Goal: Communication & Community: Answer question/provide support

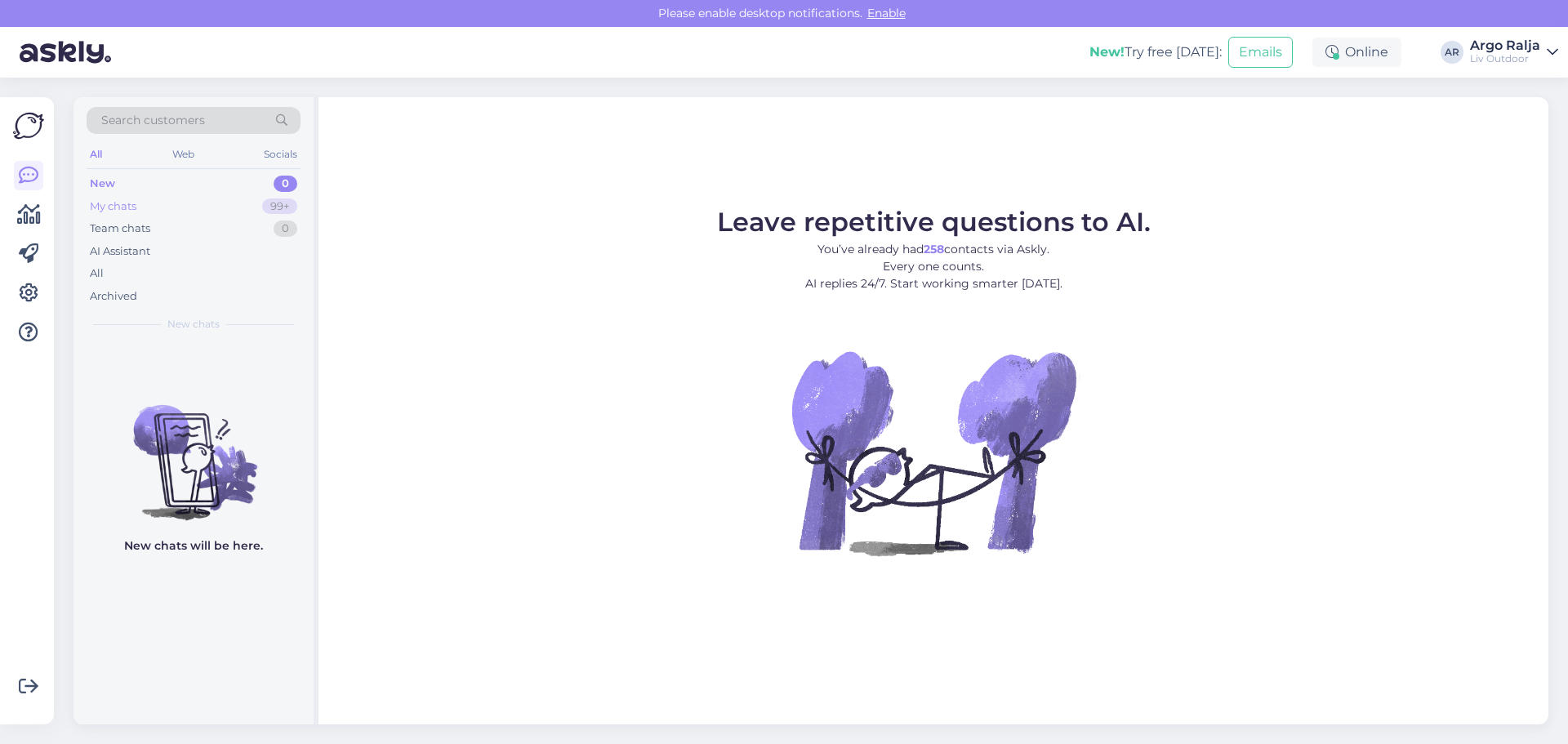
click at [133, 205] on div "My chats" at bounding box center [114, 207] width 47 height 16
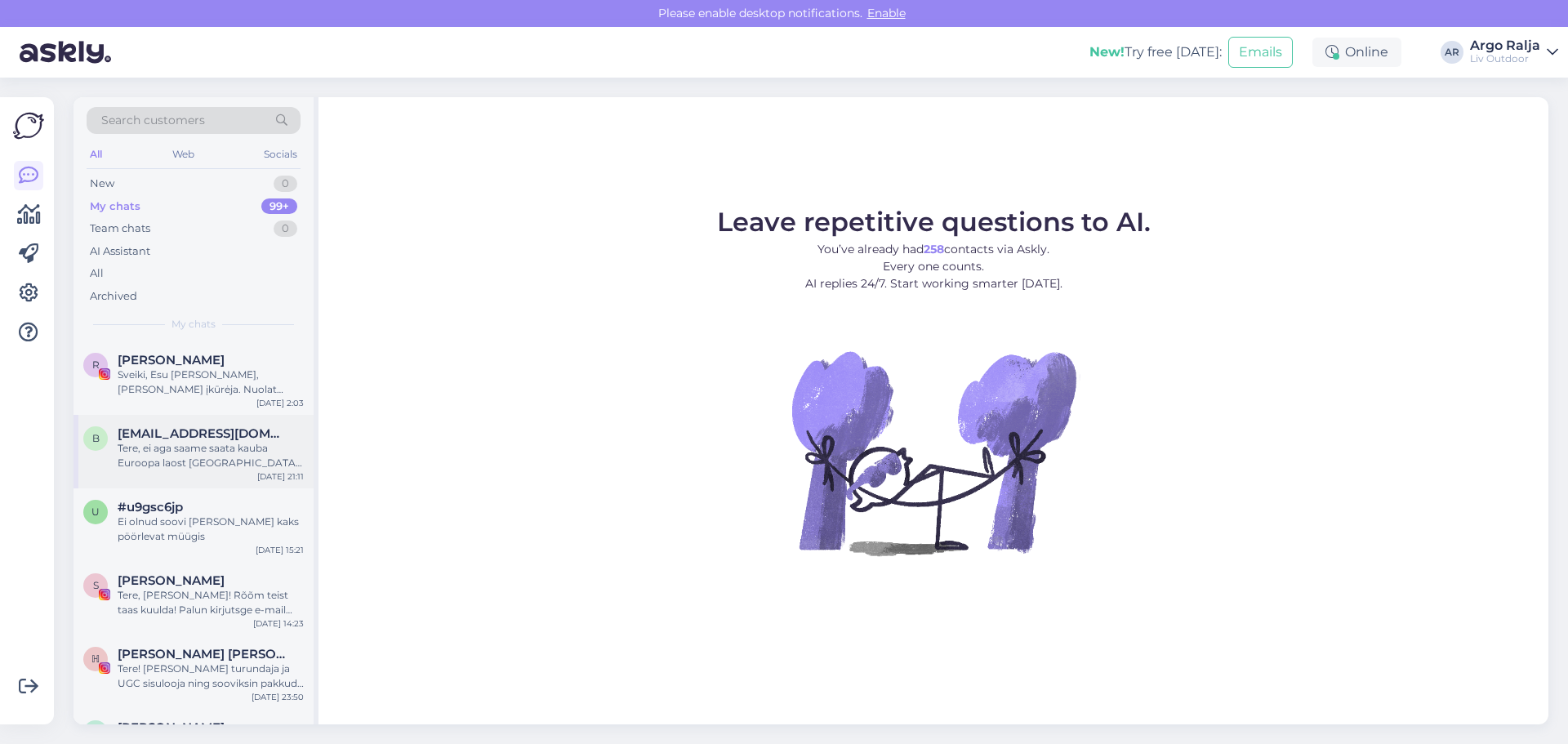
click at [234, 455] on div "Tere, ei aga saame saata kauba Euroopa laost [GEOGRAPHIC_DATA] [GEOGRAPHIC_DATA…" at bounding box center [210, 455] width 187 height 30
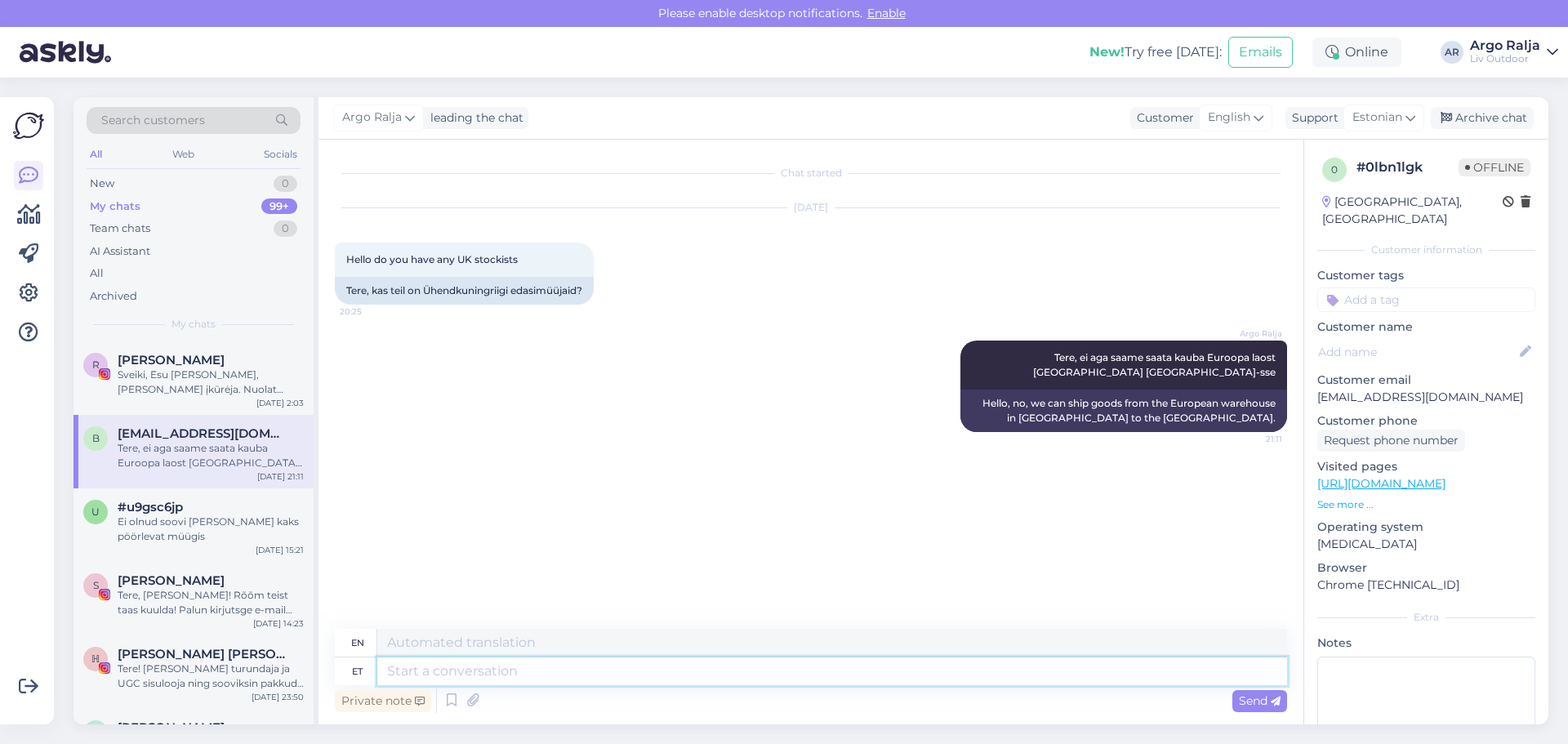
click at [544, 676] on textarea at bounding box center [831, 671] width 910 height 28
type textarea "Tänan"
type textarea "Thank you"
type textarea "Tänan meie"
type textarea "Thank you, our"
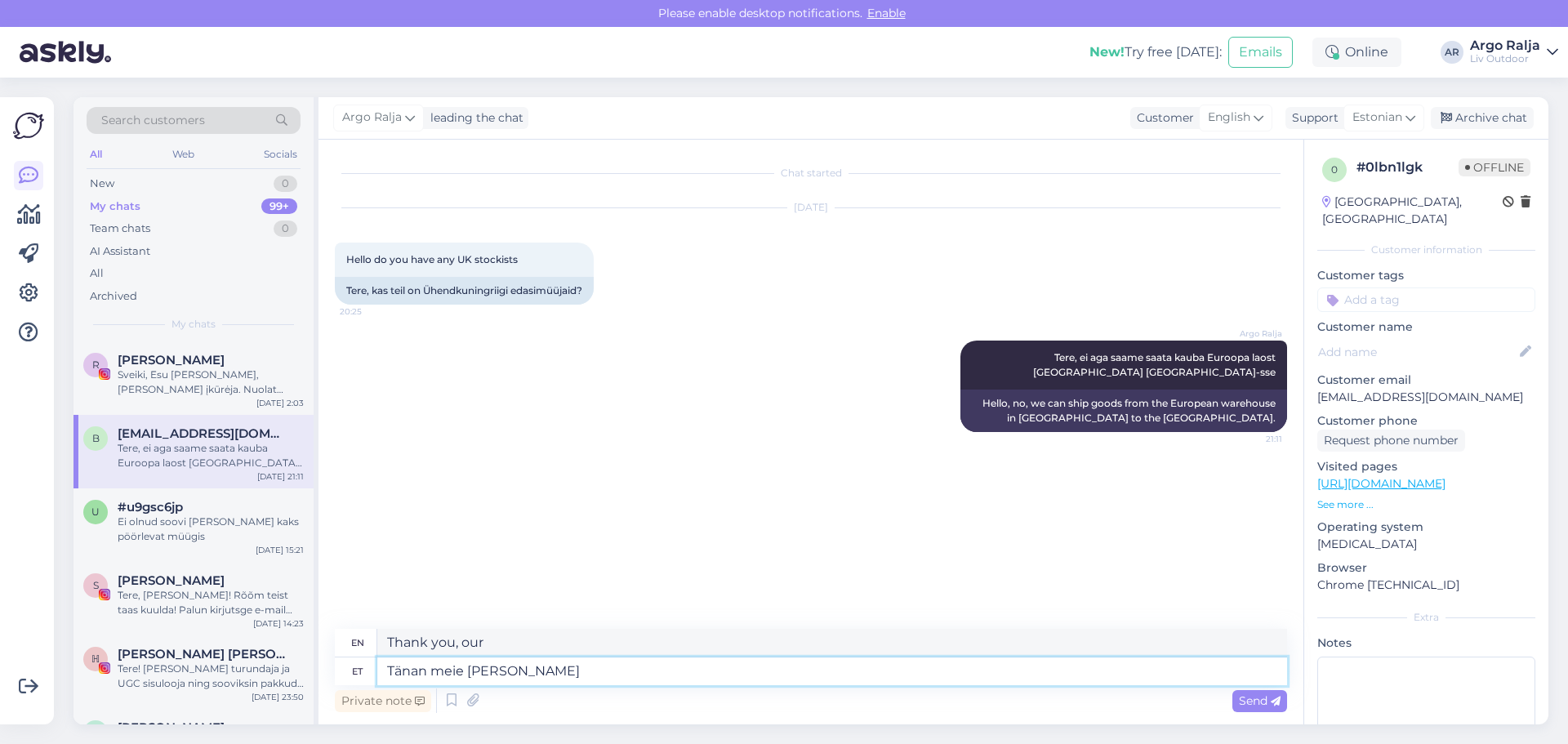
type textarea "Tänan meie [PERSON_NAME]"
type textarea "Thank you to us."
type textarea "Tänan meie [PERSON_NAME] pöördumast"
type textarea "Thank you for contacting us."
type textarea "Tänan meie [PERSON_NAME] pöördumast"
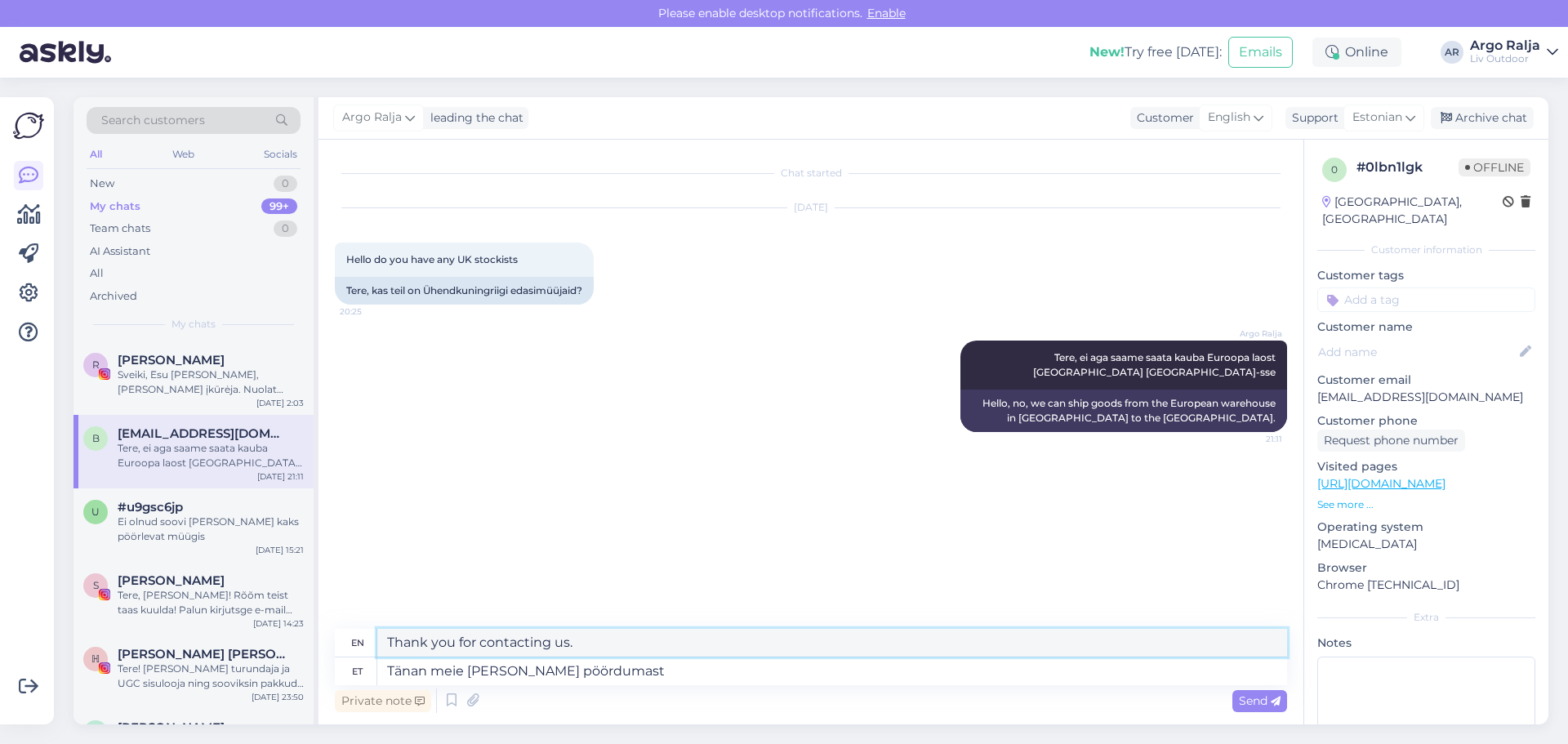
drag, startPoint x: 662, startPoint y: 654, endPoint x: 345, endPoint y: 645, distance: 317.1
click at [340, 646] on div "en Thank you for contacting us." at bounding box center [811, 643] width 952 height 29
drag, startPoint x: 745, startPoint y: 674, endPoint x: 379, endPoint y: 687, distance: 366.2
click at [379, 687] on div "en Thank you for contacting us. et Tänan meie [PERSON_NAME] pöördumast Private …" at bounding box center [811, 672] width 952 height 87
click at [623, 684] on textarea at bounding box center [831, 671] width 910 height 28
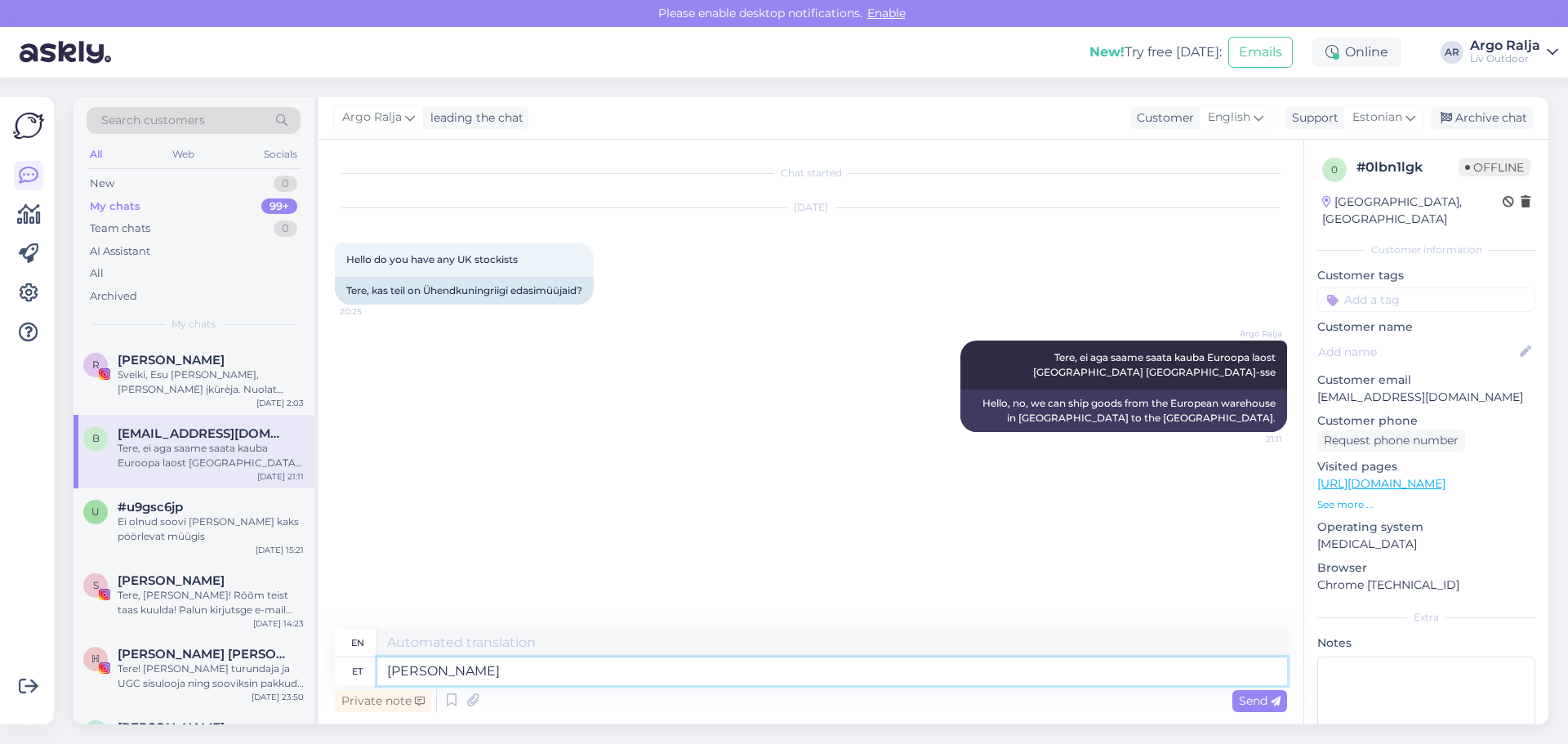
type textarea "[PERSON_NAME]"
type textarea "If"
type textarea "[PERSON_NAME]"
type textarea "If the goods"
type textarea "[PERSON_NAME] tul"
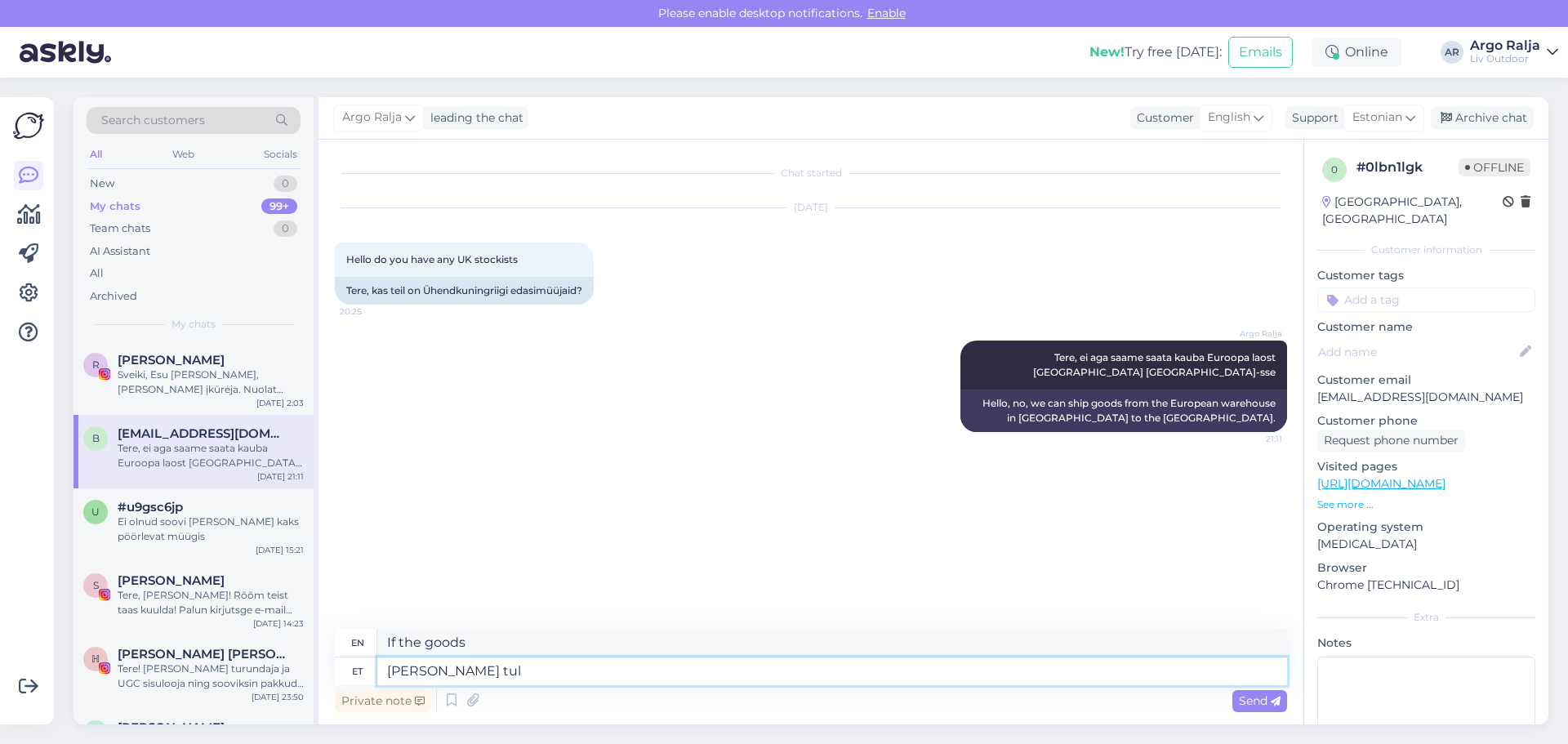
type textarea "When the goods arrive"
type textarea "[PERSON_NAME] tuleb firma a"
type textarea "When the goods arrive at the company"
type textarea "[PERSON_NAME] tuleb firma aadres"
type textarea "When the goods arrive at the company's address"
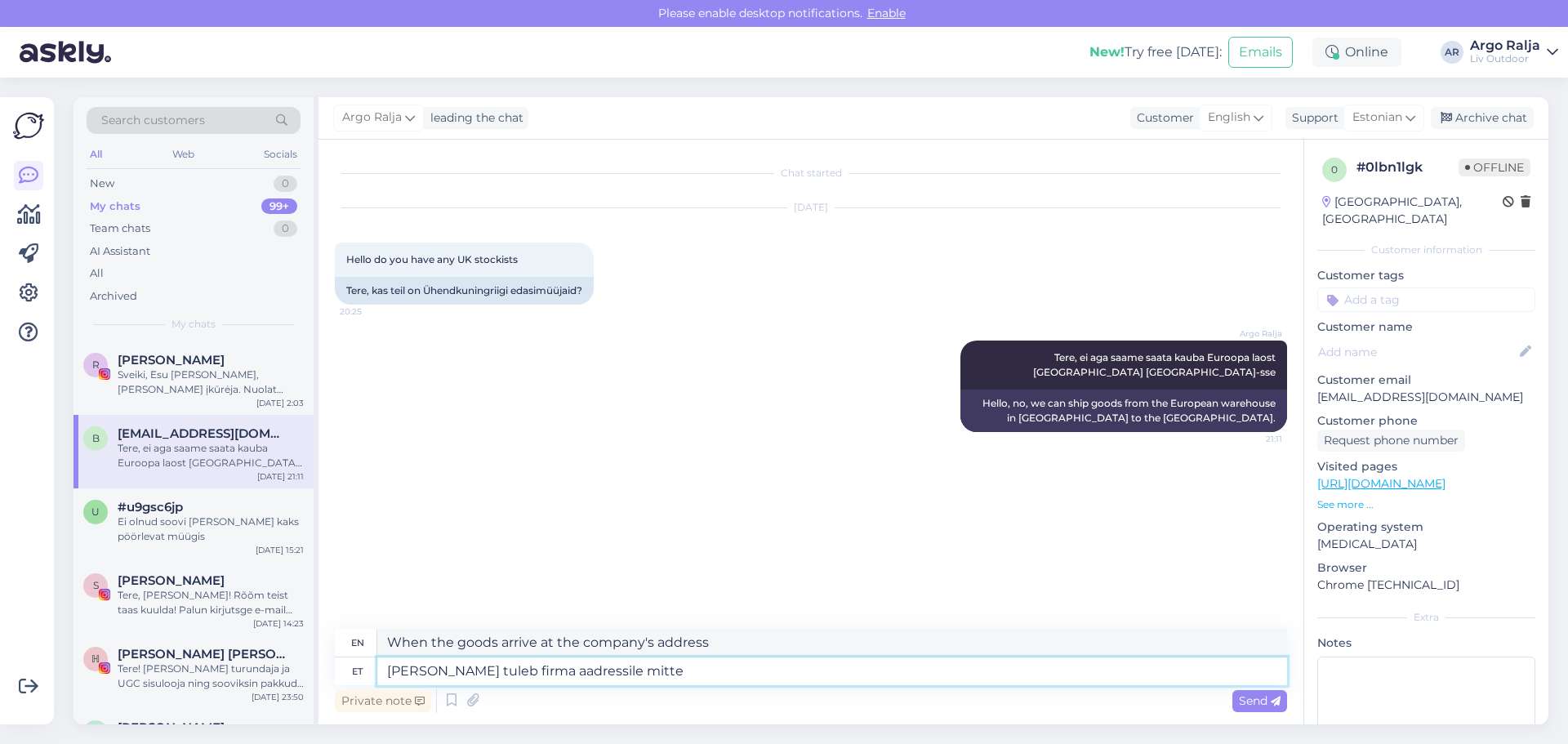
type textarea "[PERSON_NAME] tuleb firma aadressile mitte e"
type textarea "If the goods arrive at the company's address, not"
type textarea "[PERSON_NAME] tuleb firma aadressile mitte eraisikul"
type textarea "If the goods arrive at a company address and not at a private individual's"
type textarea "[PERSON_NAME] tuleb firma aadressile mitte eraisikule"
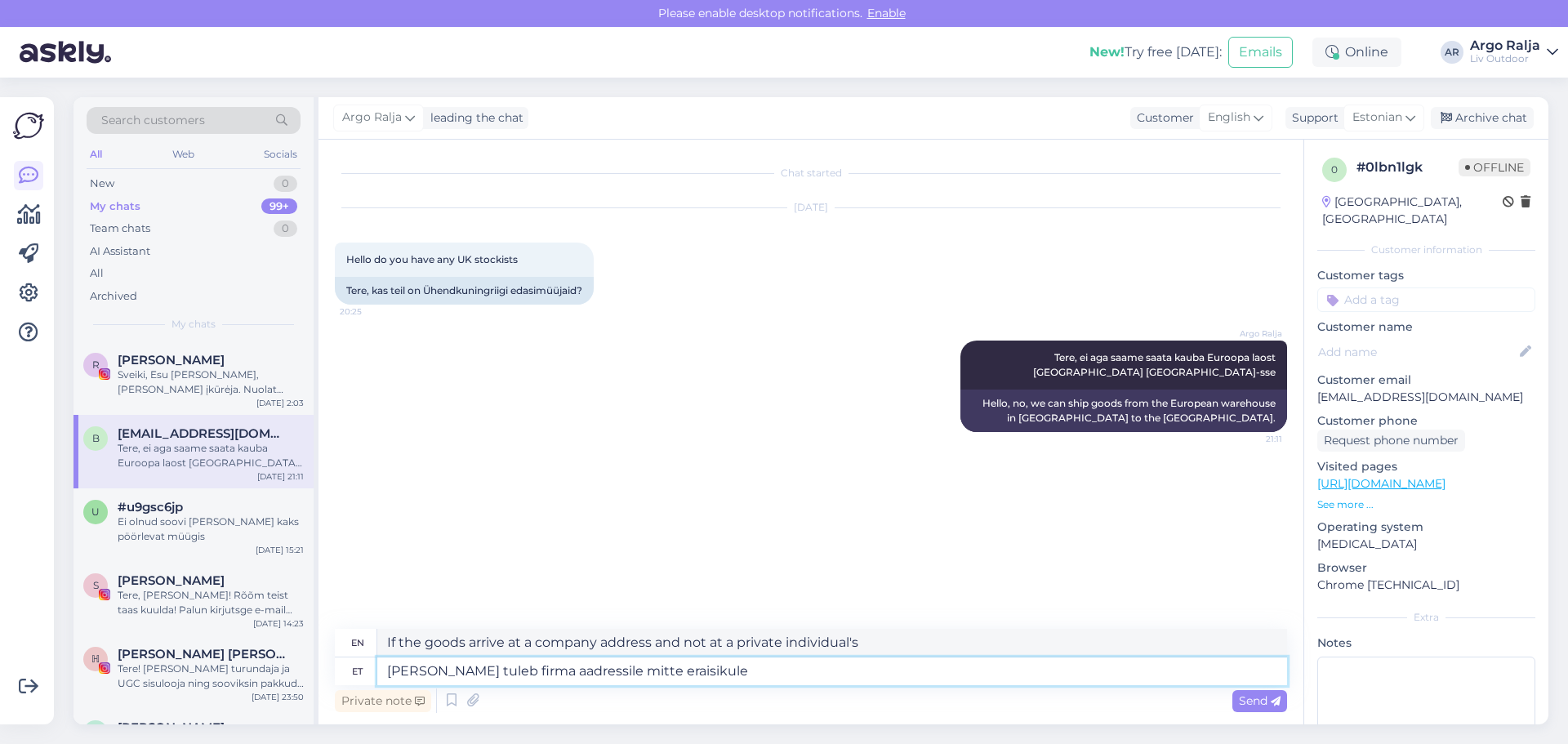
type textarea "If the goods are delivered to a company address and not to a private person"
type textarea "[PERSON_NAME] tuleb firma aadressile mitte eraisikule on"
type textarea "If the goods are delivered to a company address and not to a private person,"
type textarea "[PERSON_NAME] tuleb firma aadressile mitte eraisikule on kindlasti"
type textarea "If the goods are delivered to a company address and not to a private person, it…"
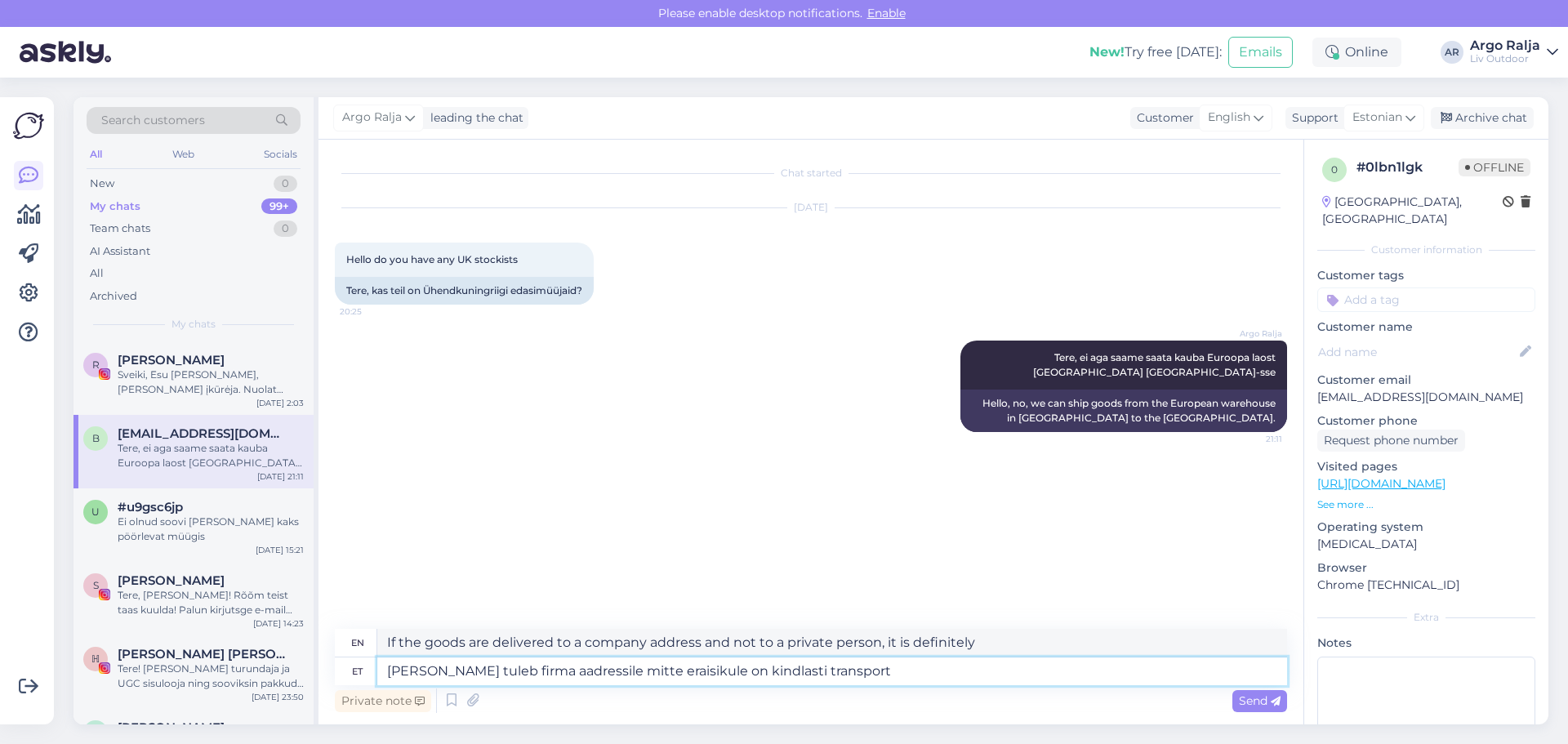
type textarea "[PERSON_NAME] tuleb firma aadressile mitte eraisikule on kindlasti transport"
type textarea "If the goods are delivered to a company address and not to a private person, th…"
type textarea "[PERSON_NAME] tuleb firma aadressile mitte eraisikule on kindlasti transport so…"
type textarea "If the goods are delivered to a company address and not to a private individual…"
drag, startPoint x: 1179, startPoint y: 642, endPoint x: 354, endPoint y: 652, distance: 825.1
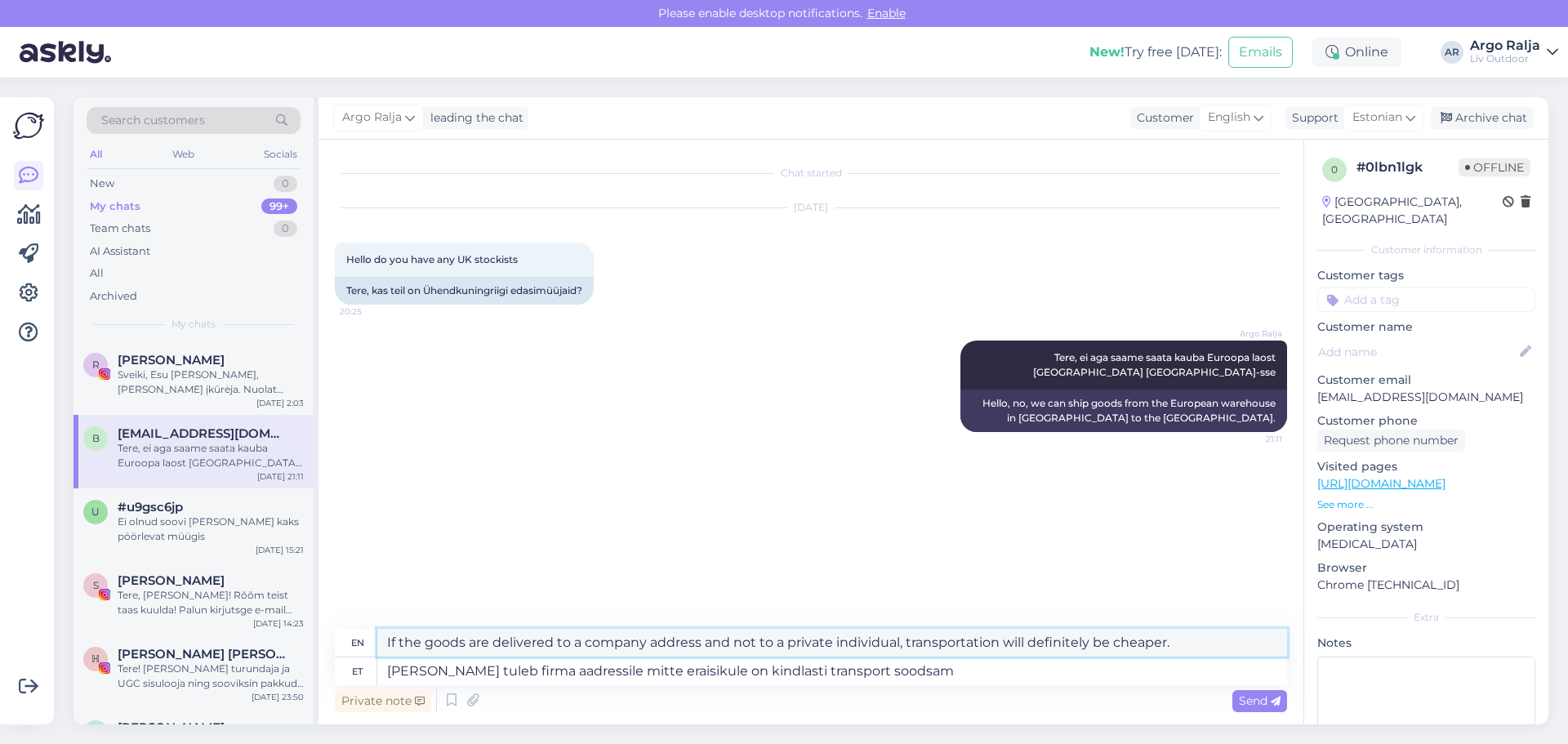
click at [354, 652] on div "en If the goods are delivered to a company address and not to a private individ…" at bounding box center [811, 643] width 952 height 29
drag, startPoint x: 936, startPoint y: 672, endPoint x: 387, endPoint y: 682, distance: 549.1
click at [387, 682] on textarea "[PERSON_NAME] tuleb firma aadressile mitte eraisikule on kindlasti transport so…" at bounding box center [831, 671] width 910 height 28
type textarea "ja"
type textarea "and"
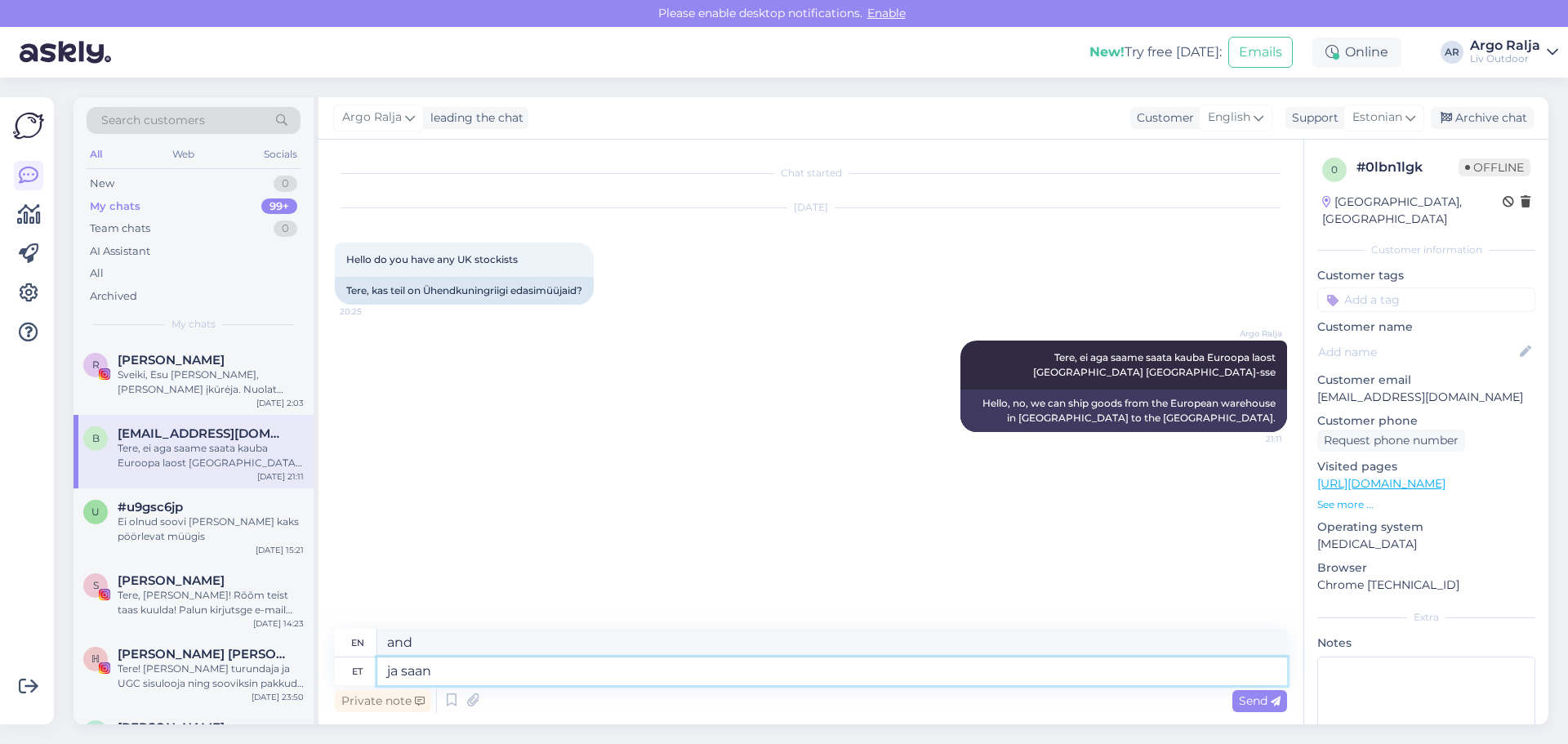
type textarea "ja saan"
type textarea "and I can"
type textarea "ja saan [PERSON_NAME]"
type textarea "and I get different"
type textarea "ja saan erinevatelt"
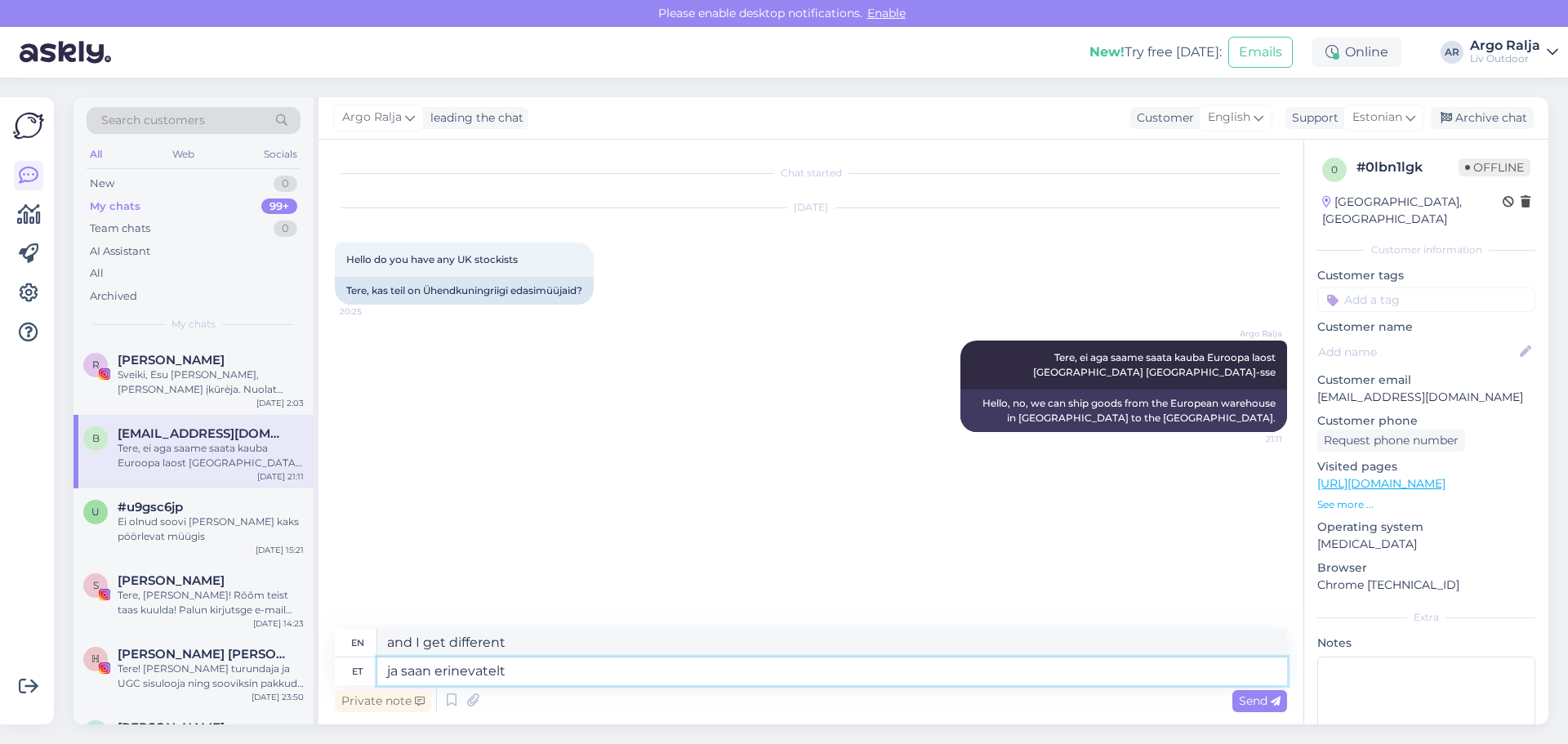
type textarea "and I get from different"
type textarea "ja saan erinevatelt transpordifirmadel p"
type textarea "and I get it from different transport companies"
type textarea "ja saan erinevatelt transpordifirmadel pakkumisi"
type textarea "and I get offers from different transport companies"
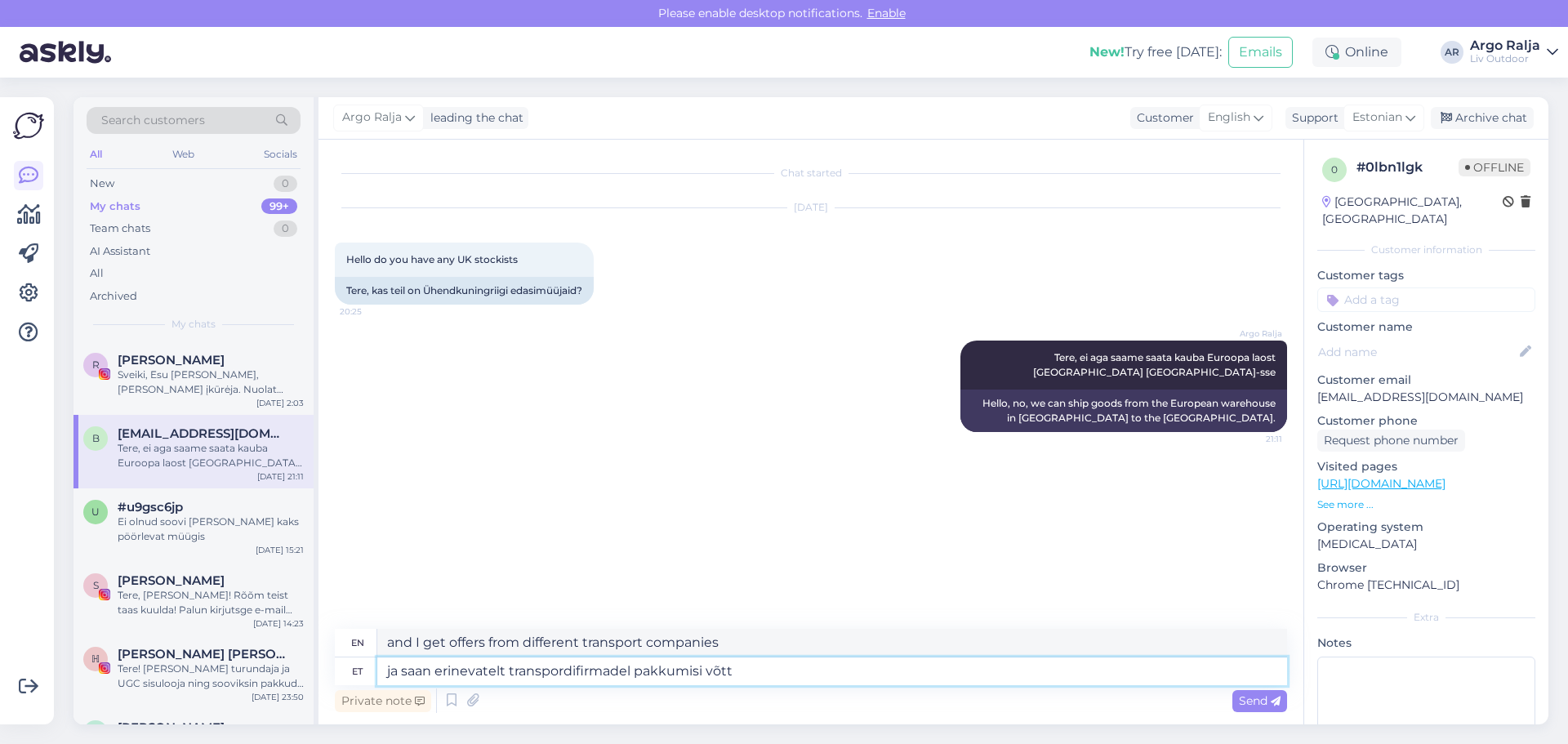
type textarea "ja saan erinevatelt transpordifirmadel pakkumisi [PERSON_NAME]"
type textarea "and I can get quotes from different transport companies"
type textarea "ja saan erinevatelt transpordifirmadel pakkumisi [PERSON_NAME] ning t"
type textarea "and I can get quotes from different transport companies and"
type textarea "ja saan erinevatelt transpordifirmadel pakkumisi [PERSON_NAME] ning teavi"
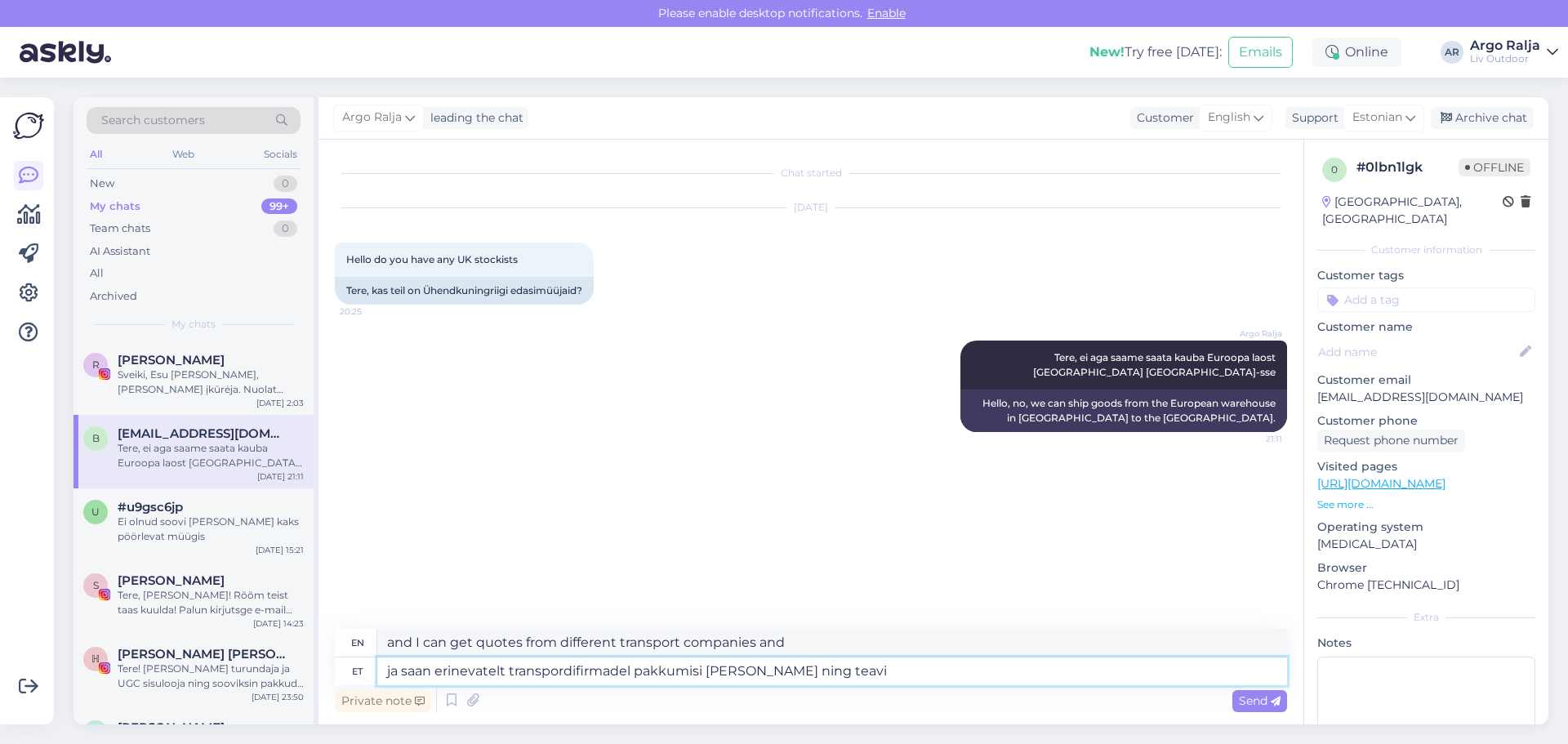
type textarea "and I can get quotes from different transport companies and know"
type textarea "ja saan erinevatelt transpordifirmadel pakkumisi [PERSON_NAME] ning teavit"
type textarea "and I can get quotes from different transport companies and get information"
type textarea "ja saan erinevatelt transpordifirmadel pakkumisi [PERSON_NAME] ning teavitan"
type textarea "and I can take offers from different transport companies and inform"
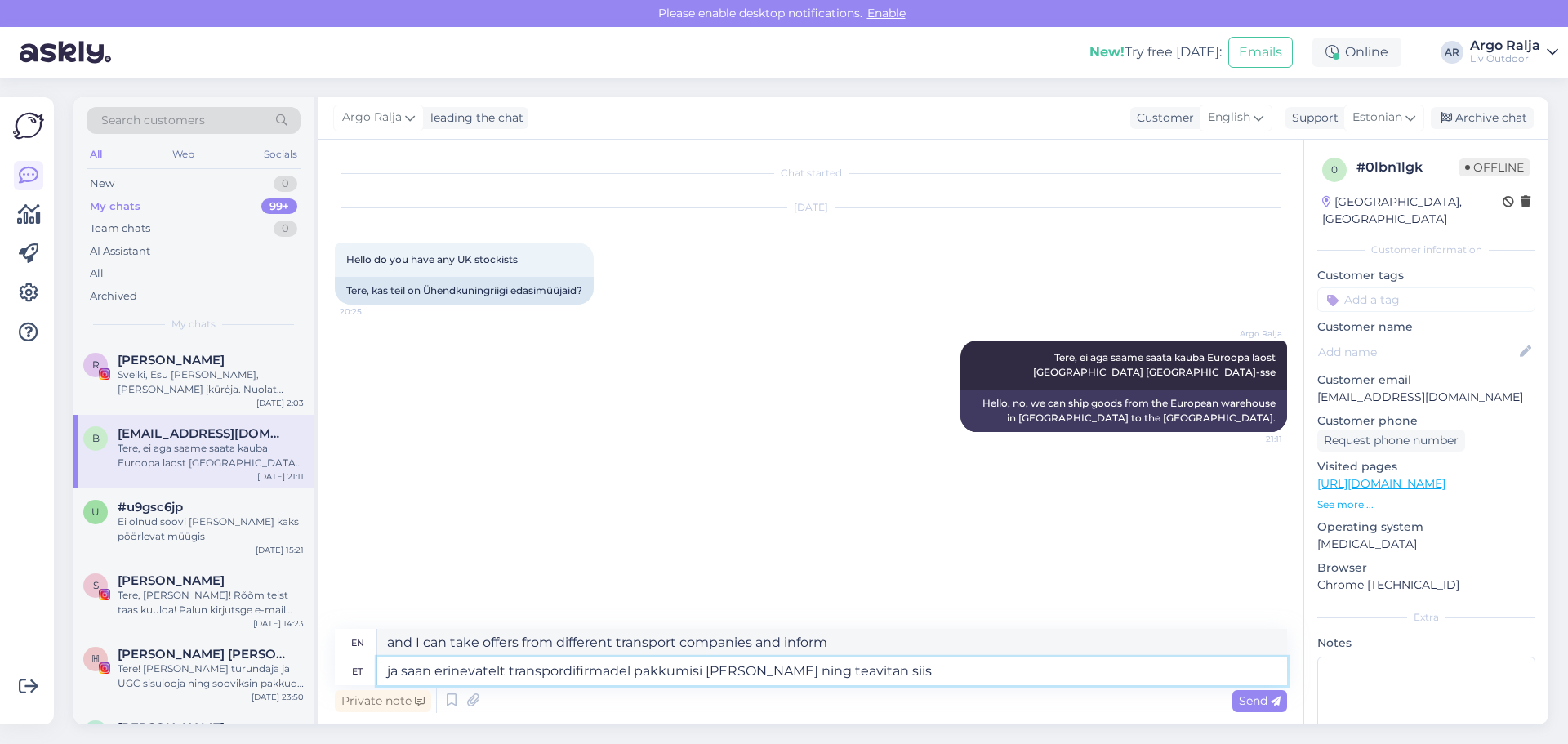
type textarea "ja saan erinevatelt transpordifirmadel pakkumisi [PERSON_NAME] ning teavitan si…"
type textarea "and I can get quotes from different transport companies and then I will inform …"
type textarea "ja saan erinevatelt transpordifirmadel pakkumisi [PERSON_NAME] ning teavitan si…"
type textarea "and I can get quotes from different transport companies and then I will inform …"
type textarea "ja saan erinevatelt transpordifirmadel pakkumisi [PERSON_NAME] ning teavitan si…"
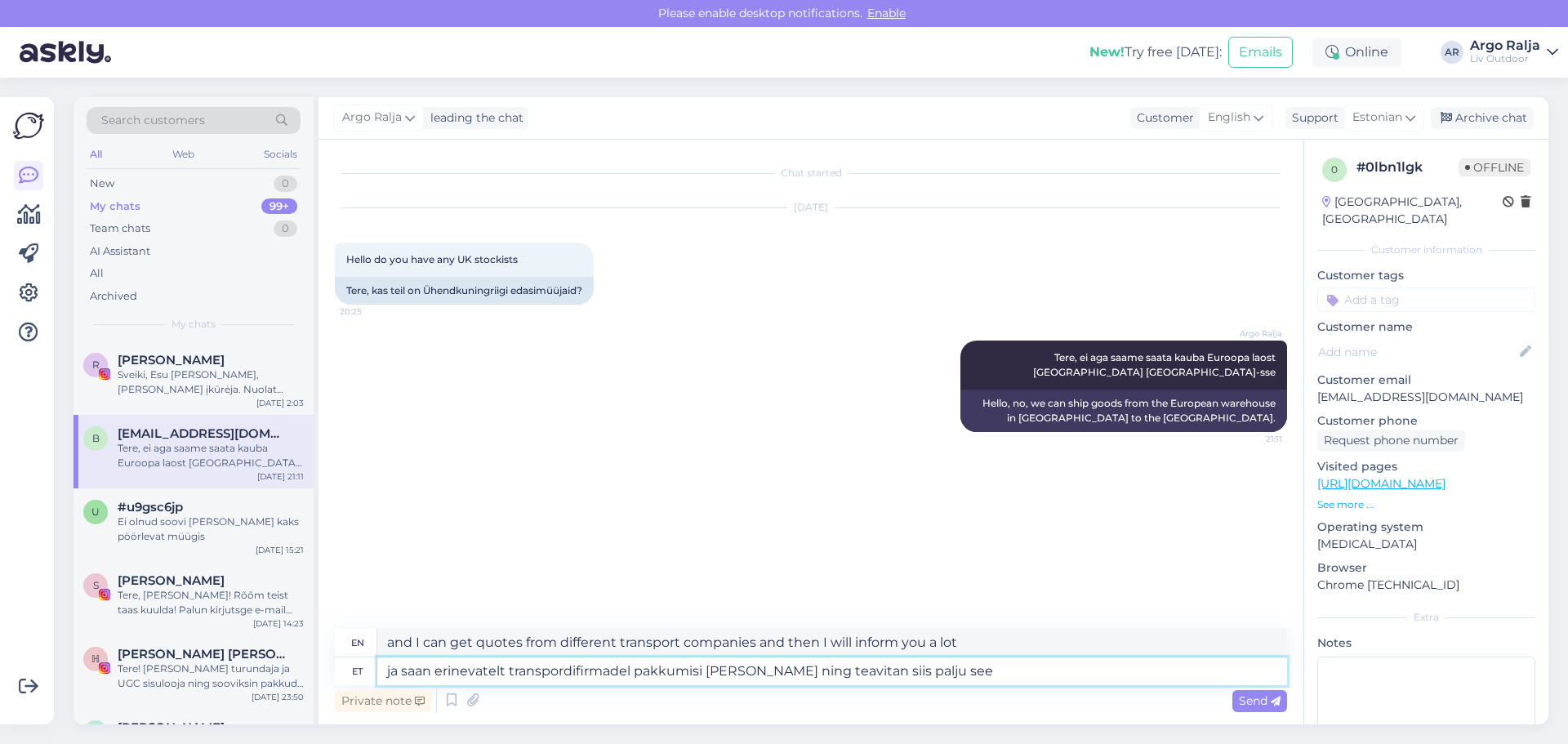
type textarea "and I can get quotes from different transport companies and then I will inform …"
type textarea "ja saan erinevatelt transpordifirmadel pakkumisi [PERSON_NAME] ning teavitan si…"
type textarea "and I can get quotes from different transport companies and then I will let you…"
type textarea "ja saan erinevatelt transpordifirmadel pakkumisi [PERSON_NAME] ning teavitan si…"
type textarea "and I can get quotes from different transport companies and then I will let you…"
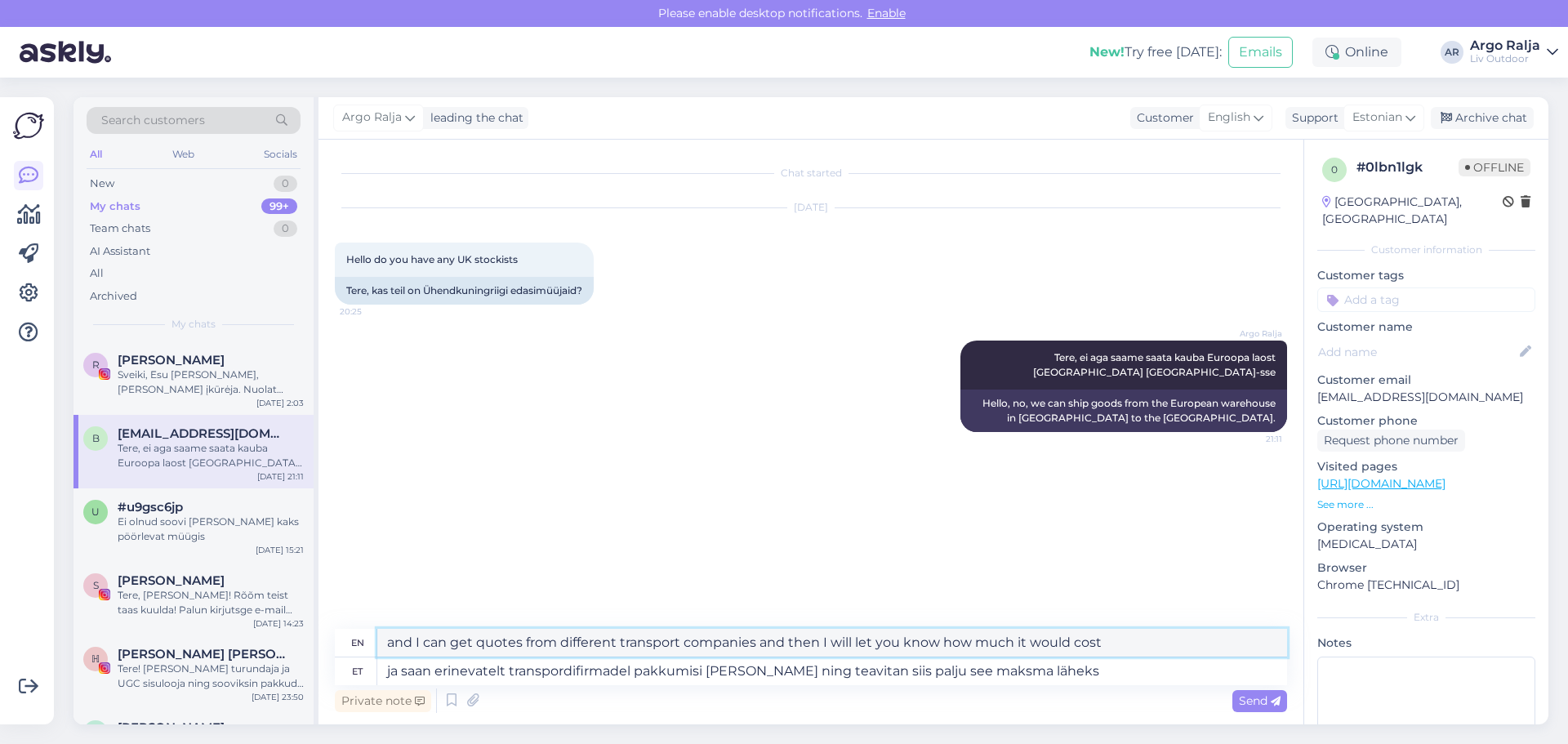
drag, startPoint x: 384, startPoint y: 643, endPoint x: 1121, endPoint y: 647, distance: 737.0
click at [1121, 647] on textarea "and I can get quotes from different transport companies and then I will let you…" at bounding box center [831, 642] width 910 height 28
drag, startPoint x: 1043, startPoint y: 669, endPoint x: 361, endPoint y: 679, distance: 682.1
click at [361, 679] on div "et ja saan erinevatelt transpordifirmadel pakkumisi [PERSON_NAME] ning teavitan…" at bounding box center [811, 671] width 952 height 28
type textarea "Alles"
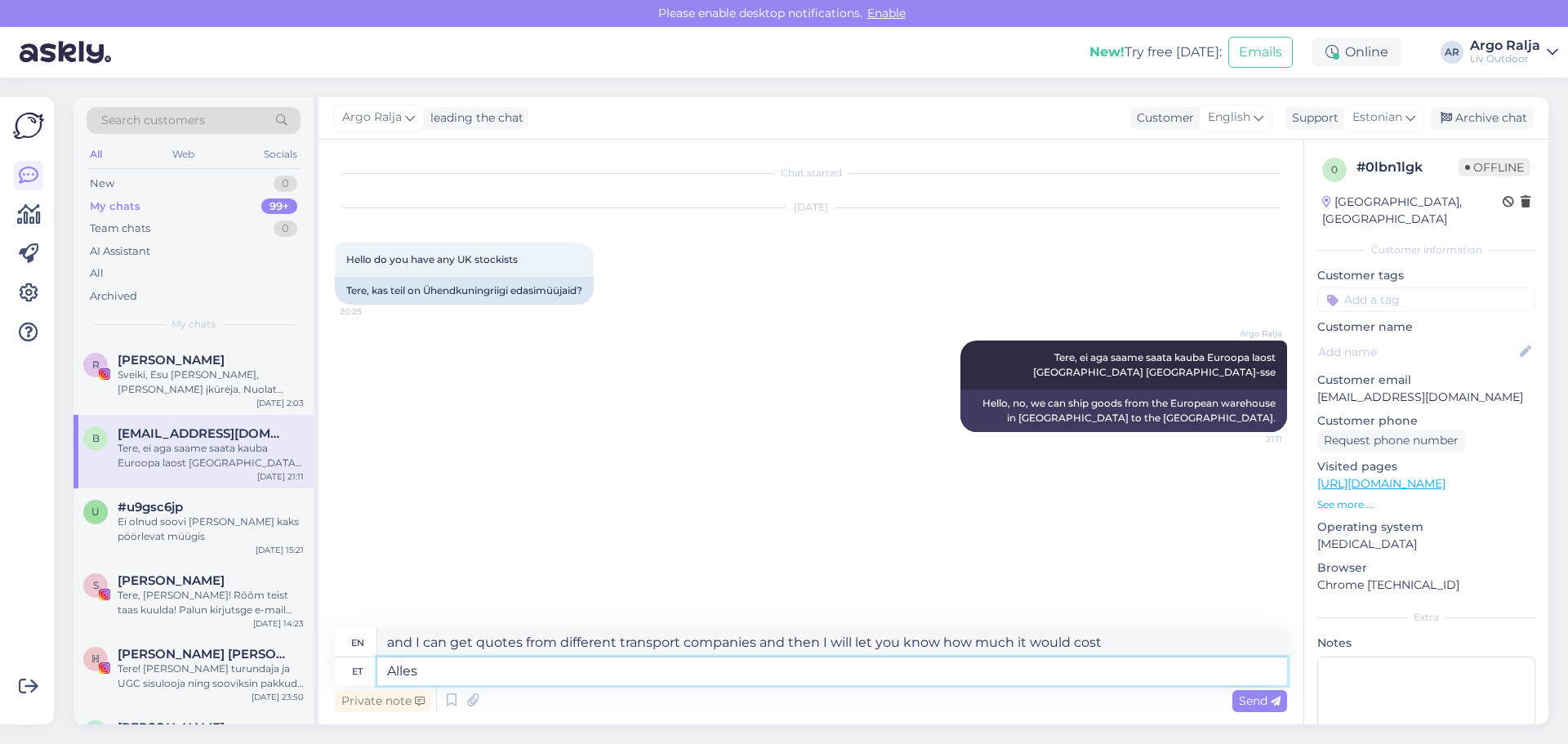
type textarea "Only"
type textarea "Alles siis"
type textarea "Only then"
type textarea "Alles siis kui"
type textarea "Only when"
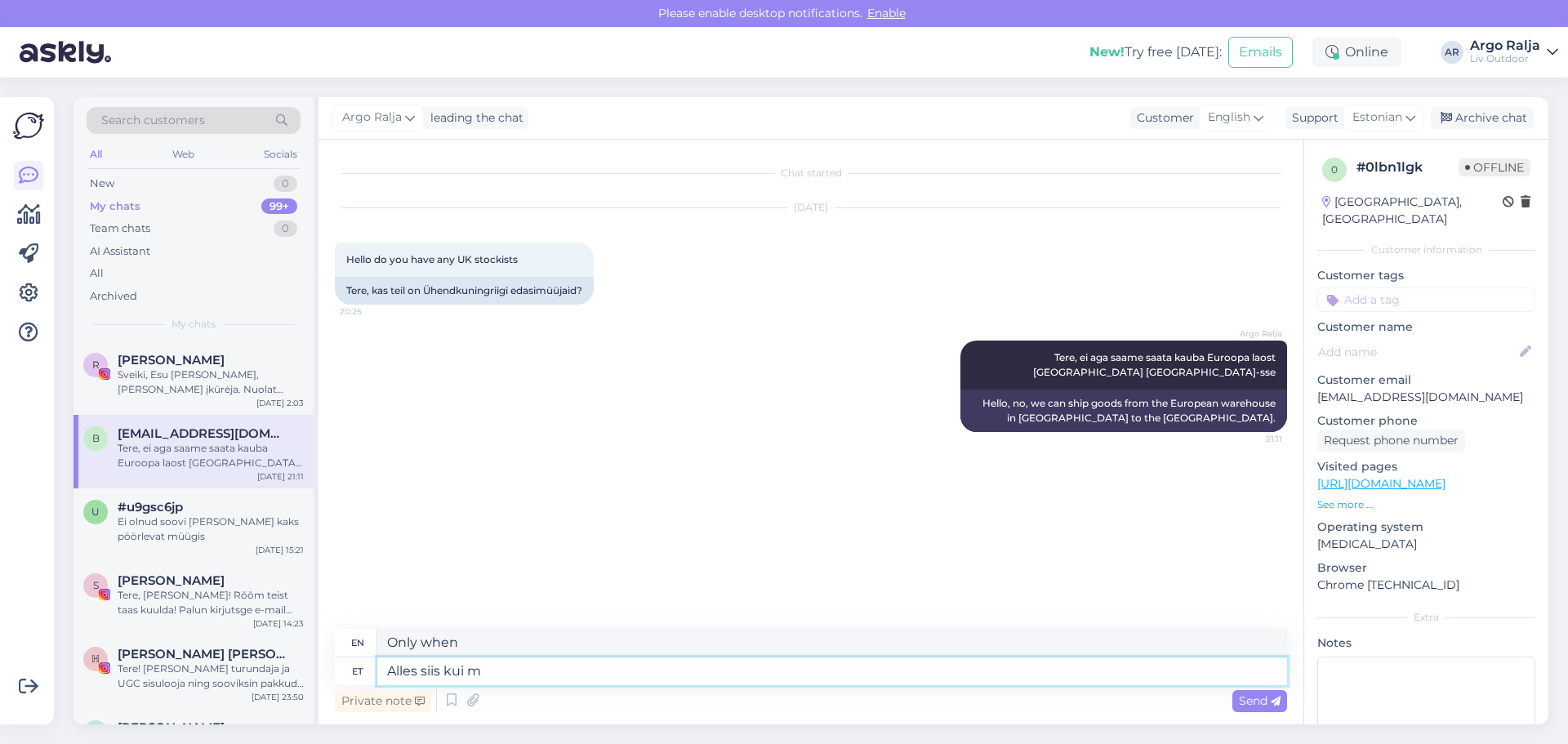
type textarea "Alles siis kui mõ"
type textarea "Only when m"
type textarea "Alles siis kui mõõdud"
type textarea "Only when the measurements"
type textarea "Alles siis kui mõõdud ja"
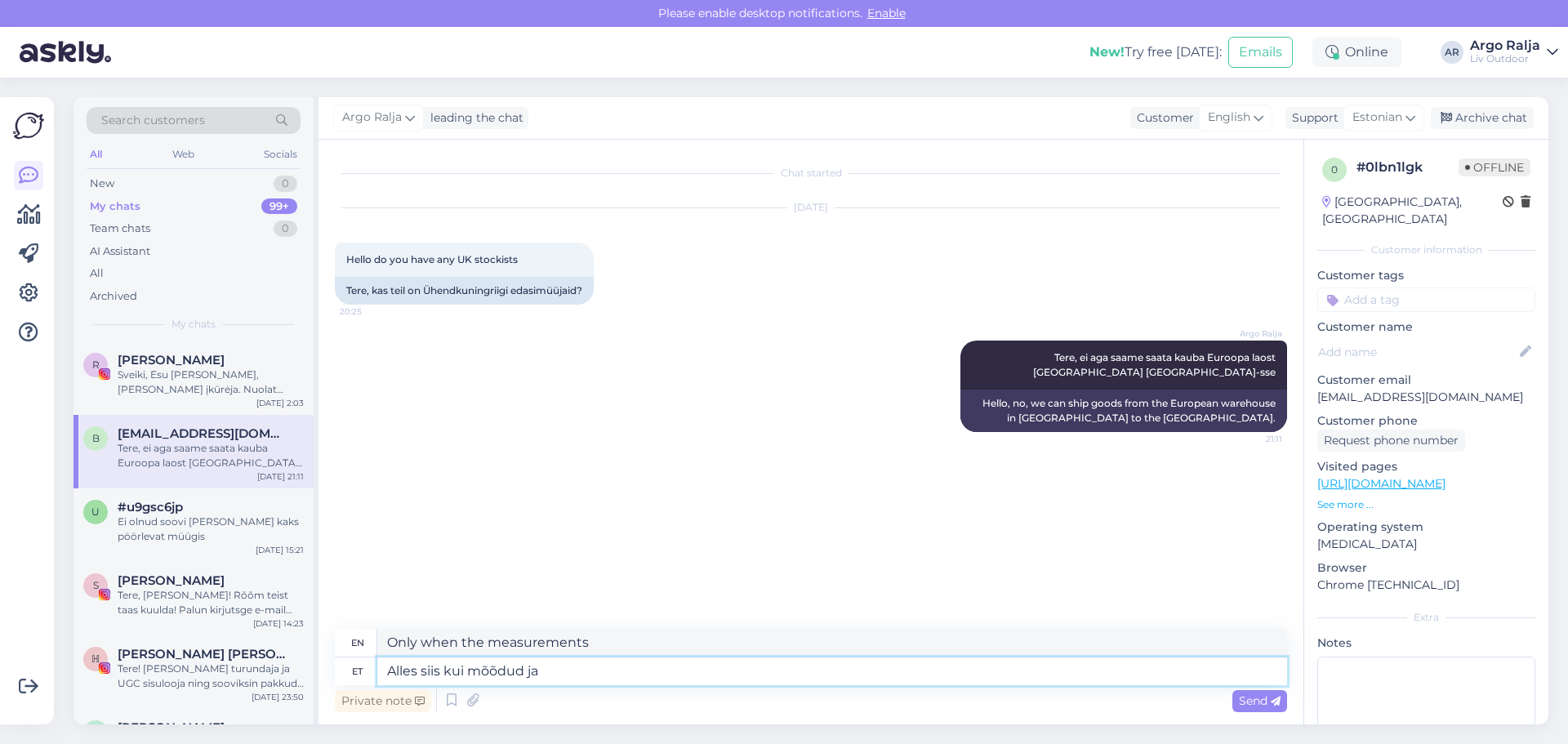
type textarea "Only when the dimensions and"
type textarea "Alles siis kui mõõdud ja kaal"
type textarea "Only when the dimensions and weight"
type textarea "Alles siis kui mõõdud ja kaal teada,"
type textarea "Only when the dimensions and weight are known"
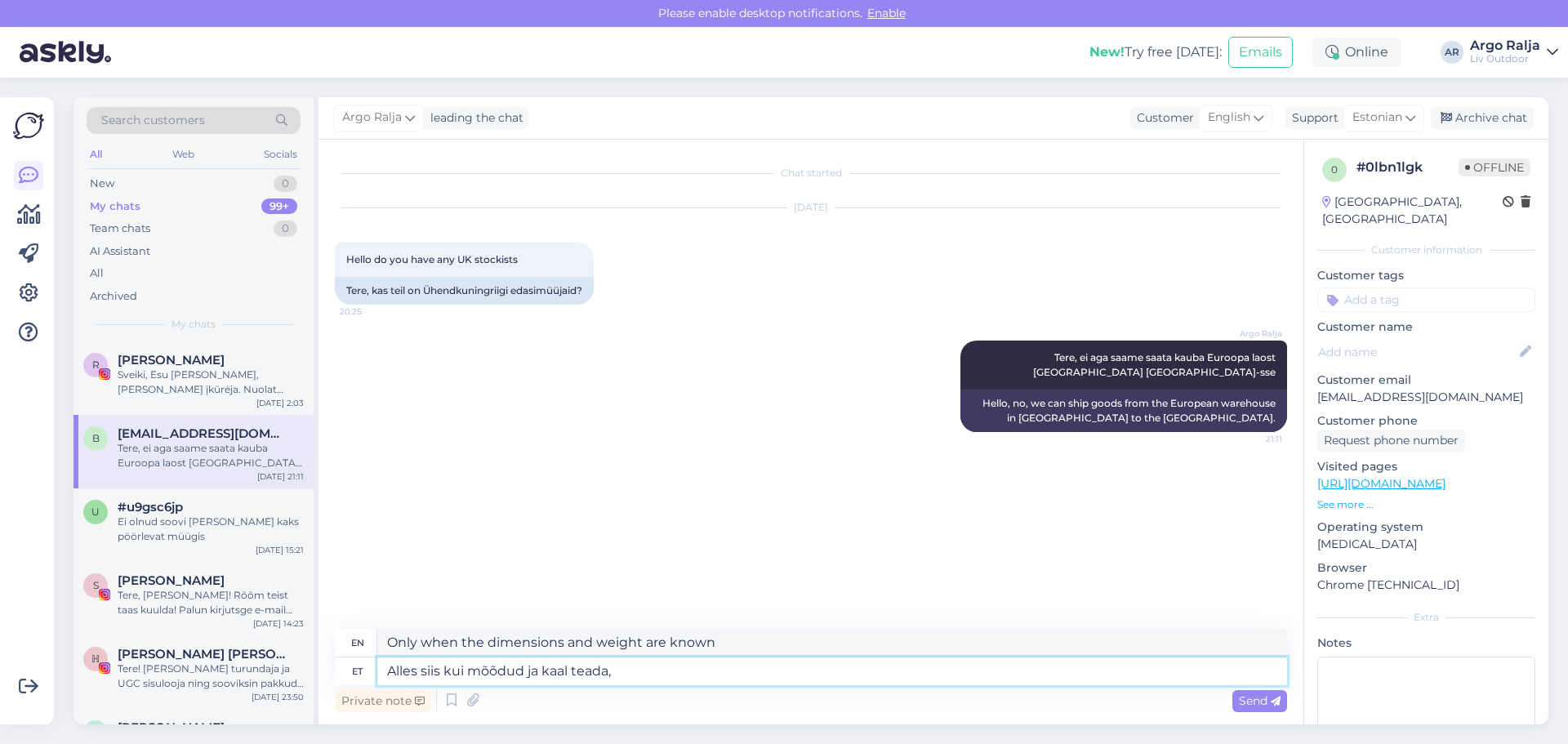
type textarea "Alles siis kui mõõdud ja kaal teada, s"
type textarea "Only when the dimensions and weight are known,"
type textarea "Alles siis kui mõõdud ja kaal teada, saan h"
type textarea "Only when I know the dimensions and weight will I be able to"
type textarea "Alles siis kui mõõdud ja kaal teada, saan hakata"
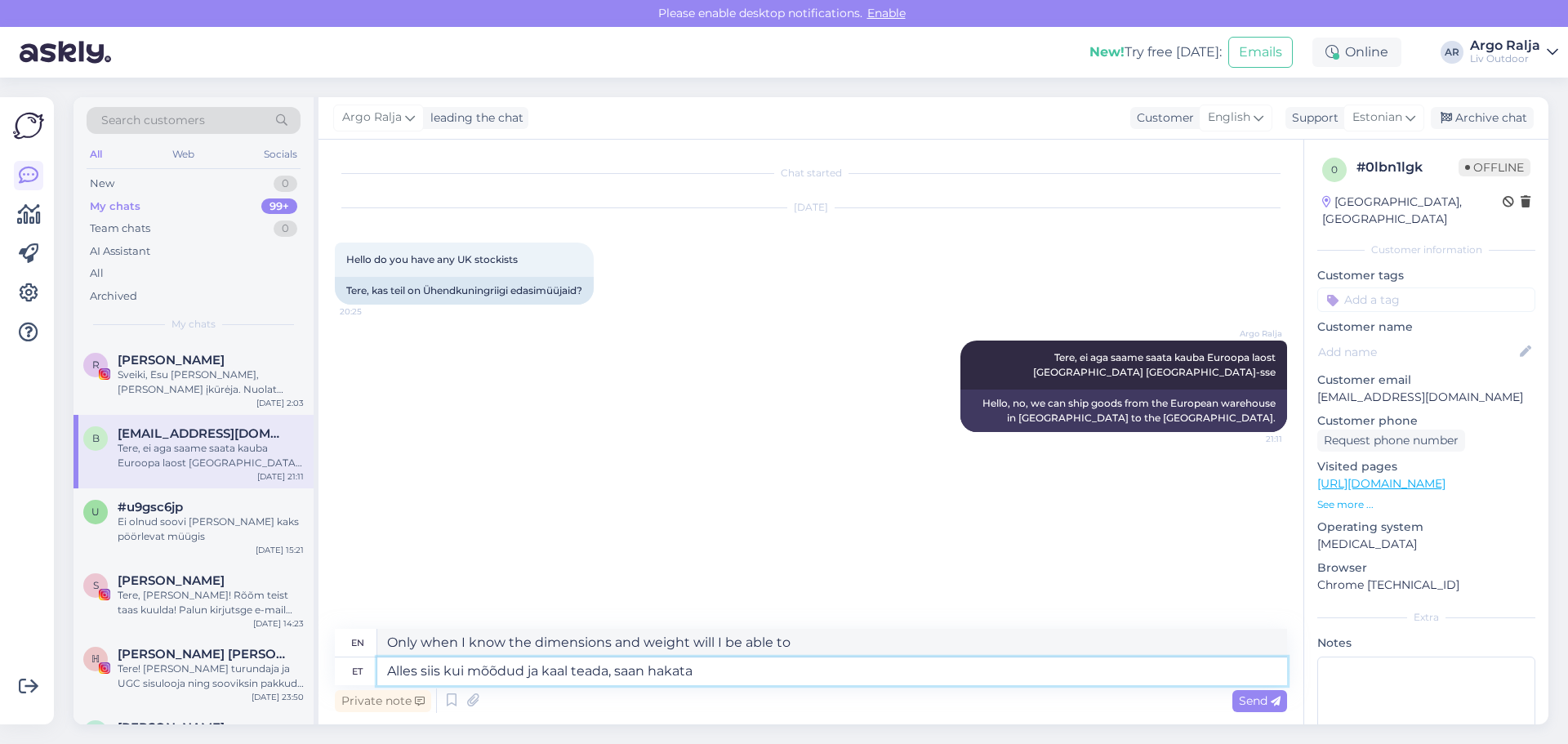
type textarea "Only when I know the dimensions and weight can I start"
type textarea "Alles siis kui mõõdud ja kaal teada, saan hakata võtma"
type textarea "Only when I know the measurements and weight can I start taking"
type textarea "Alles siis kui mõõdud ja kaal teada, saan hakata võtma erinevatelt t"
type textarea "Only when I know the dimensions and weight can I start taking from different"
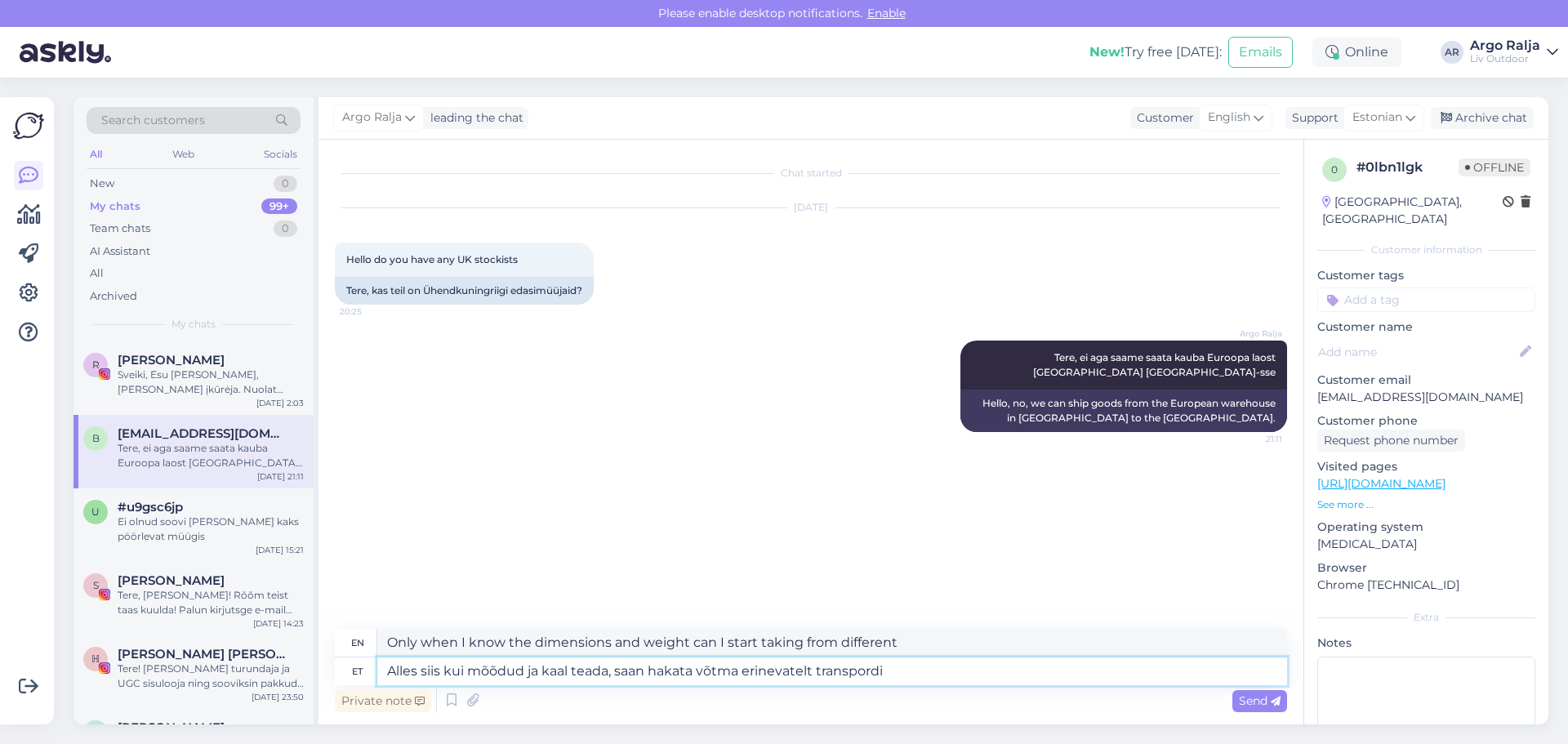
type textarea "Alles siis kui mõõdud ja kaal teada, saan hakata võtma erinevatelt transpordi f"
type textarea "Only when I know the dimensions and weight can I start accepting different type…"
type textarea "Alles siis kui mõõdud ja kaal teada, saan hakata võtma erinevatelt transpordi f…"
type textarea "Only when I know the dimensions and weight can I start accepting orders from di…"
click at [463, 664] on textarea "Alles siis kui mõõdud ja kaal teada, saan hakata võtma erinevatelt transpordi f…" at bounding box center [831, 671] width 910 height 28
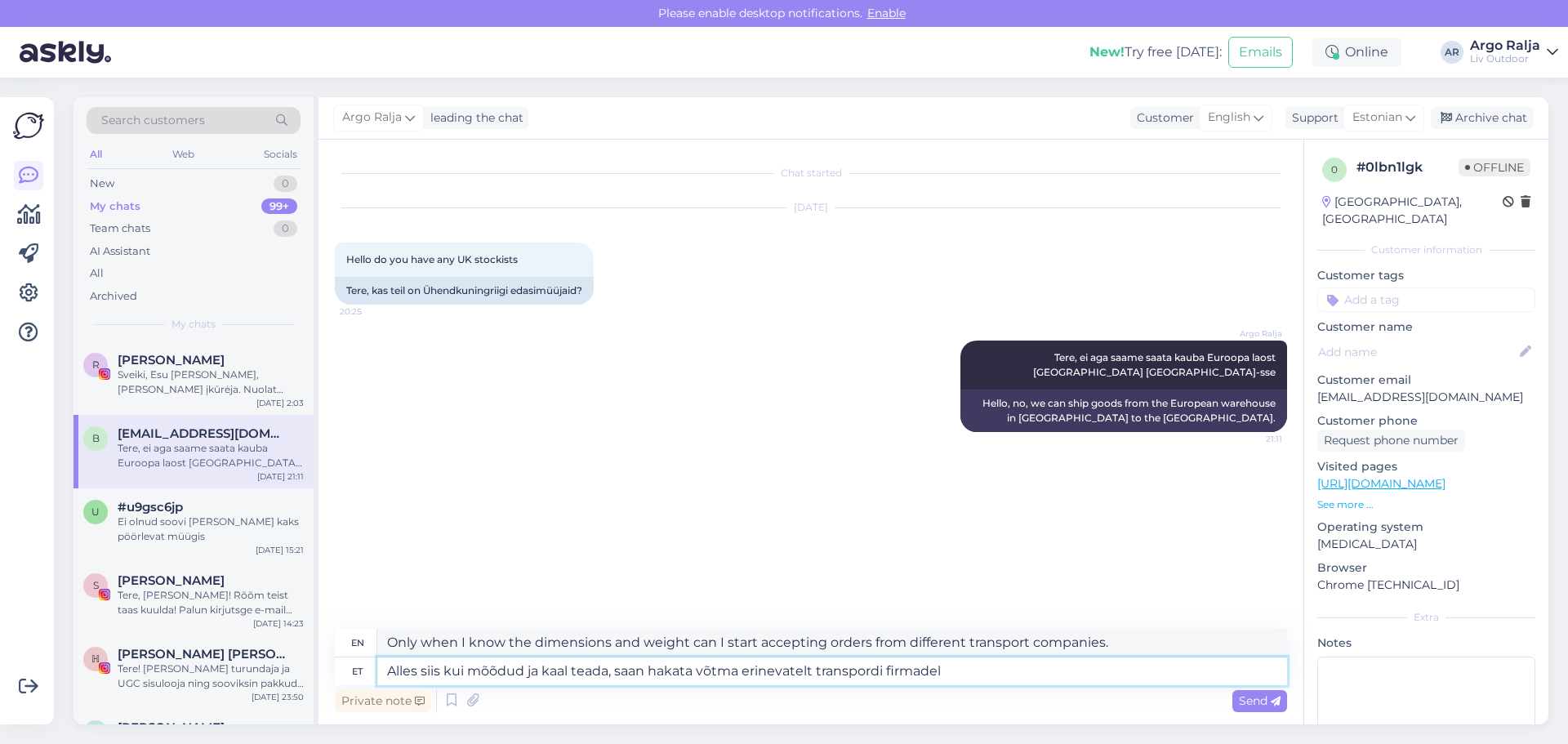
click at [950, 677] on textarea "Alles siis kui mõõdud ja kaal teada, saan hakata võtma erinevatelt transpordi f…" at bounding box center [831, 671] width 910 height 28
type textarea "Alles siis kui mõõdud ja kaal teada, saan hakata võtma erinevatelt transpordi f…"
type textarea "Only when I know the dimensions and weight can I start taking quotes from diffe…"
type textarea "Alles siis kui mõõdud ja kaal teada, saan hakata võtma erinevatelt transpordi f…"
type textarea "Only when I know the dimensions and weight can I start getting quotes from diff…"
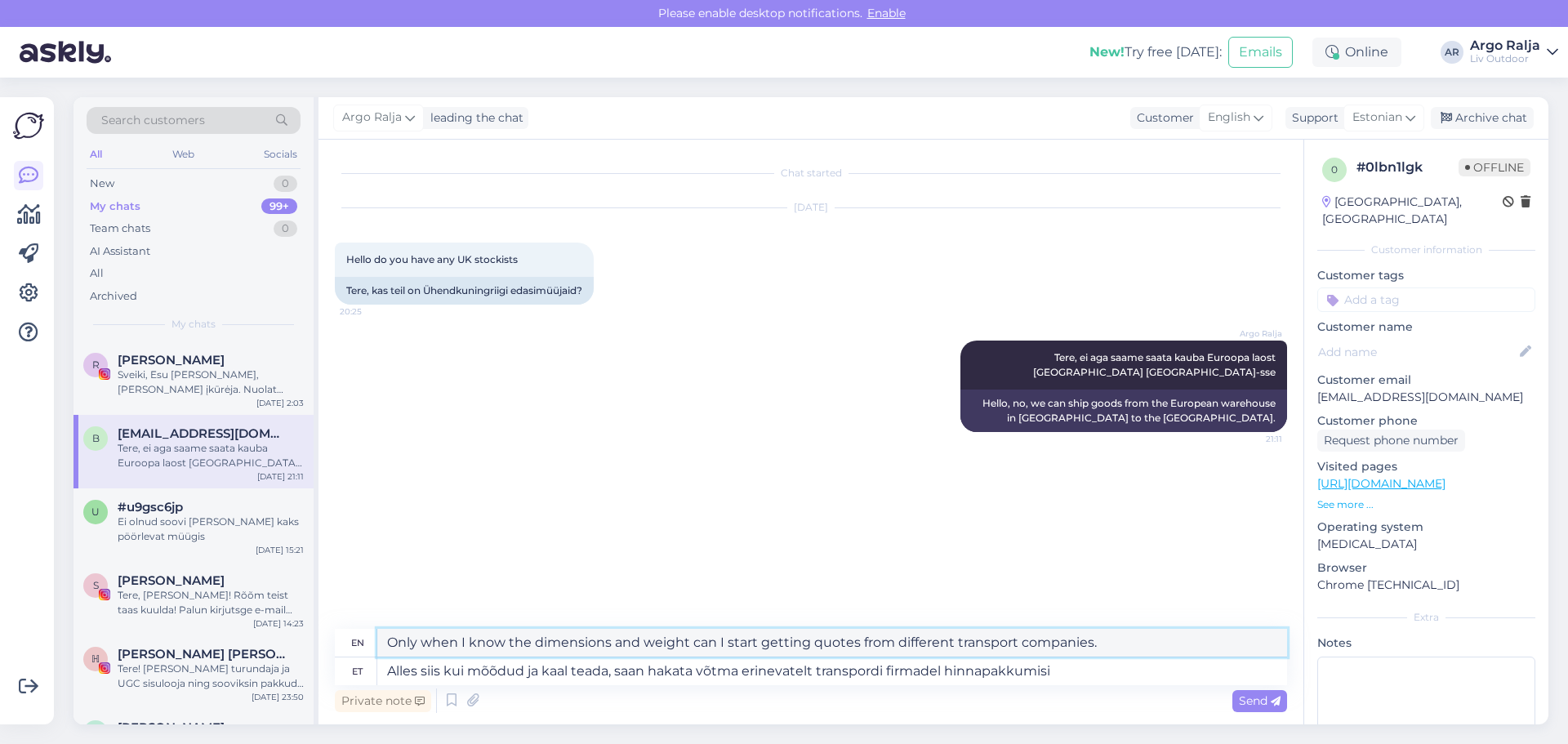
click at [715, 638] on textarea "Only when I know the dimensions and weight can I start getting quotes from diff…" at bounding box center [831, 642] width 910 height 28
drag, startPoint x: 1103, startPoint y: 641, endPoint x: 381, endPoint y: 654, distance: 722.1
click at [375, 654] on div "en Only when I know the dimensions and weight can I start getting quotes from d…" at bounding box center [811, 643] width 952 height 29
drag, startPoint x: 1097, startPoint y: 672, endPoint x: 374, endPoint y: 680, distance: 723.0
click at [374, 680] on div "et Alles siis kui mõõdud ja kaal teada, saan hakata võtma erinevatelt transpord…" at bounding box center [811, 671] width 952 height 28
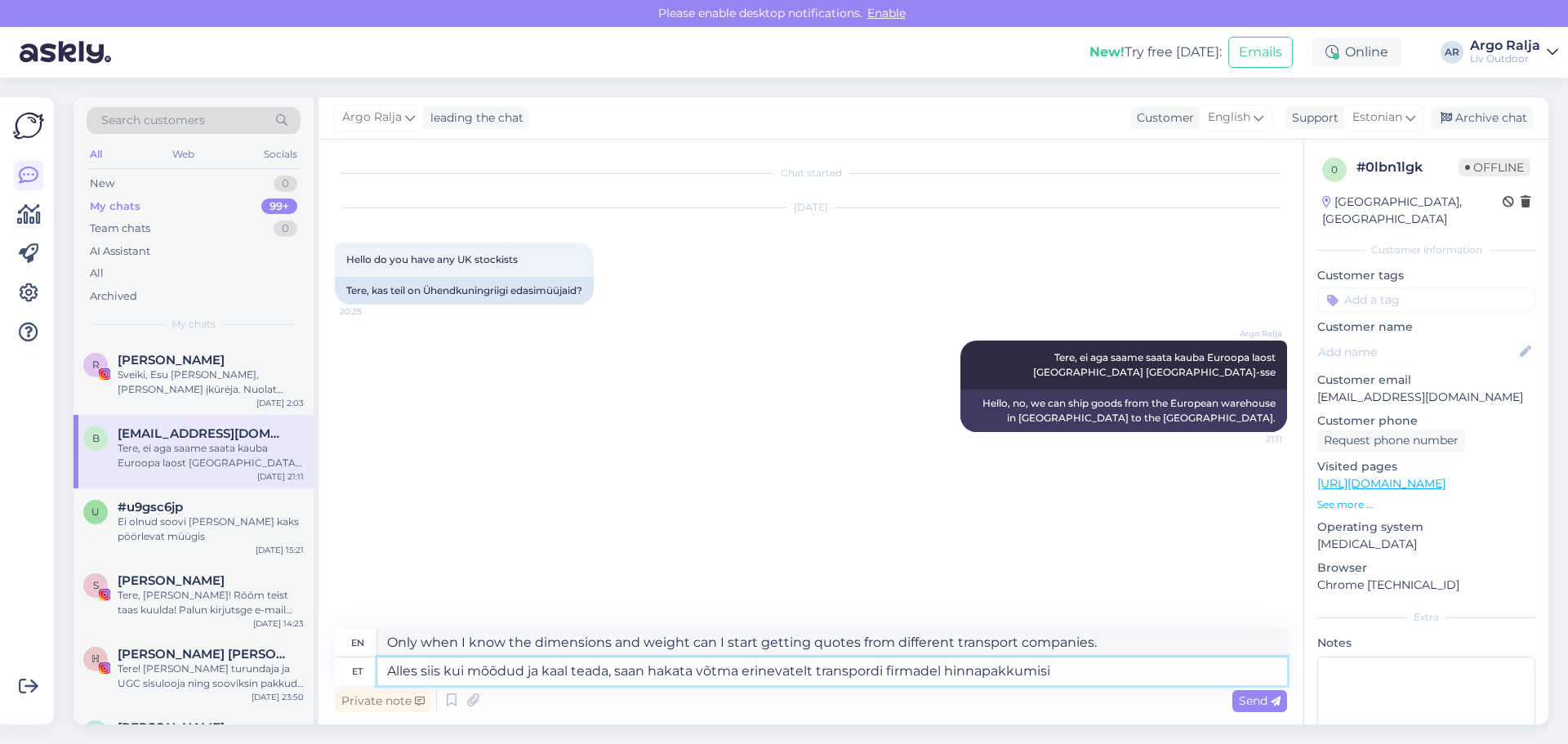
paste textarea "saan hakata erinevatelt transpordifirmadelt hinnapakkumisi saama."
type textarea "Alles siis saan hakata erinevatelt transpordifirmadelt hinnapakkumisi saama."
type textarea "Only then can I start getting quotes from different transport companies."
type textarea "Alles siis saan hakata erinevatelt transpordifirmadelt hinnapakkumisi kü"
type textarea "Only then can I start asking for quotes from different transport companies."
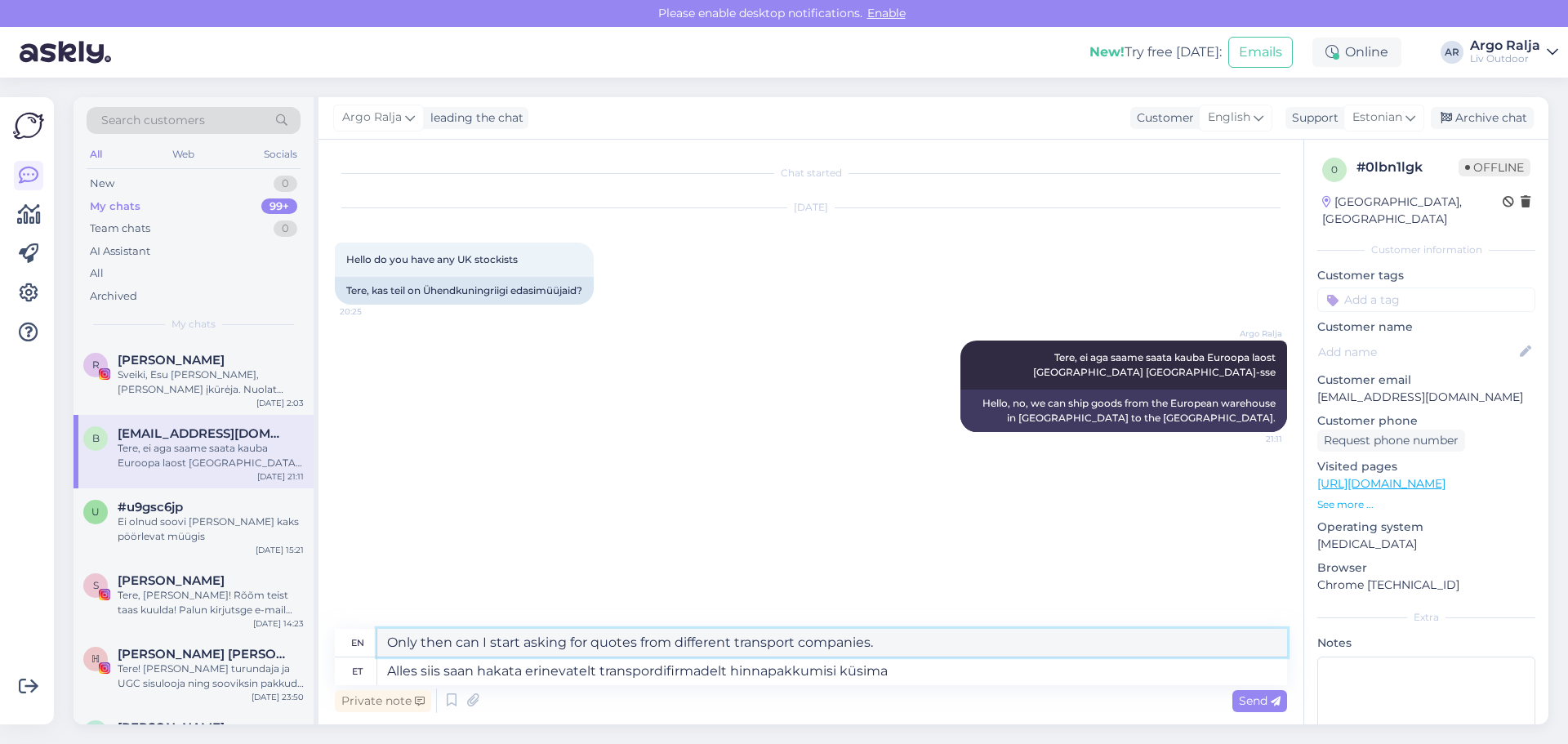
drag, startPoint x: 379, startPoint y: 644, endPoint x: 889, endPoint y: 649, distance: 510.0
click at [889, 649] on textarea "Only then can I start asking for quotes from different transport companies." at bounding box center [831, 642] width 910 height 28
click at [925, 679] on textarea "Alles siis saan hakata erinevatelt transpordifirmadelt hinnapakkumisi küsima" at bounding box center [831, 671] width 910 height 28
type textarea "Alles siis saan hakata erinevatelt transpordifirmadelt hinnapakkumisi [PERSON_N…"
type textarea "Only then can I start asking for quotes from different transport companies and"
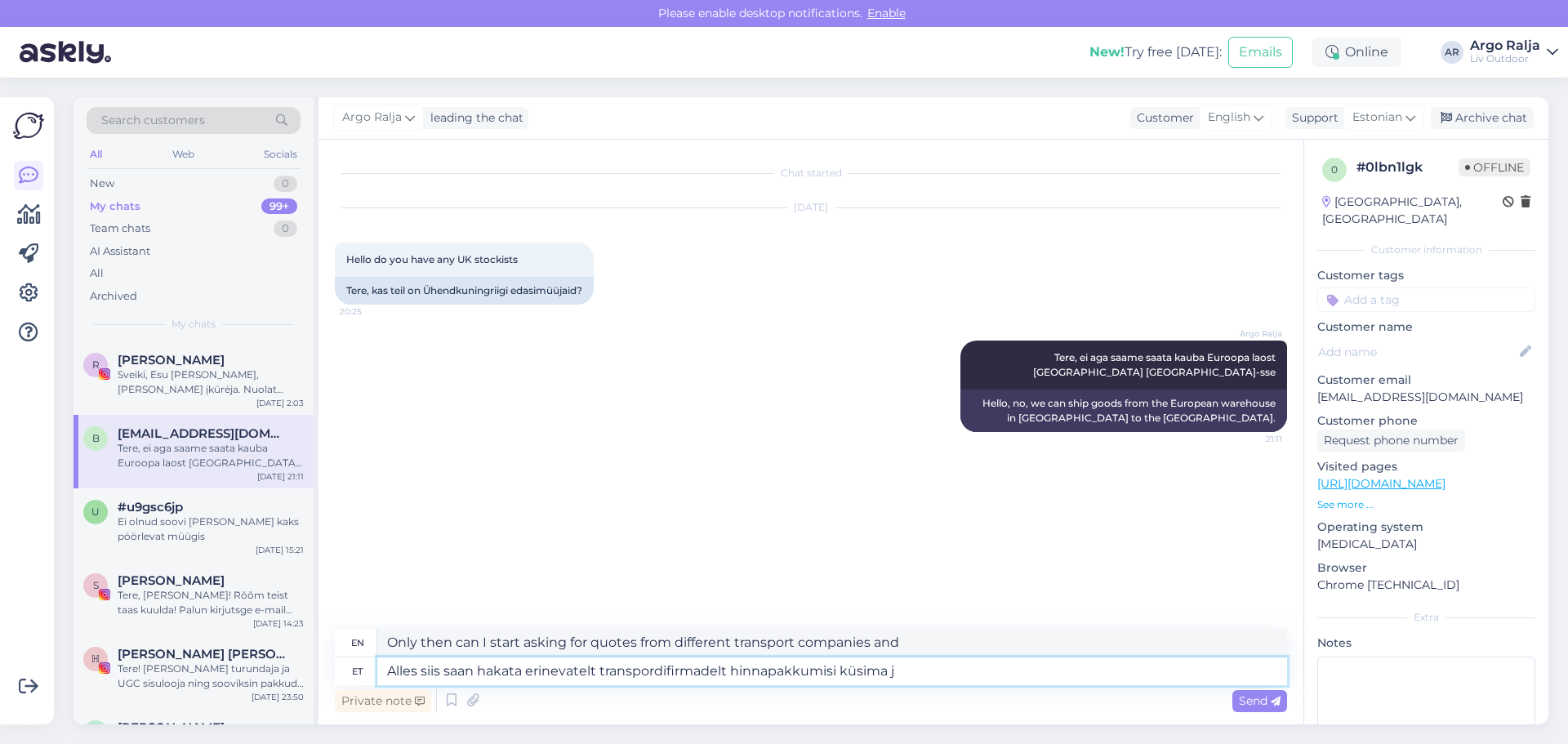
type textarea "Alles siis saan hakata erinevatelt transpordifirmadelt hinnapakkumisi küsima"
type textarea "Only then can I start asking for quotes from different transport companies."
type textarea "Alles siis saan hakata erinevatelt transpordifirmadelt hinnapakkumisi küsima ni…"
type textarea "Only then can I start asking for quotes from different transport companies and"
type textarea "Alles siis saan hakata erinevatelt transpordifirmadelt hinnapakkumisi küsima ni…"
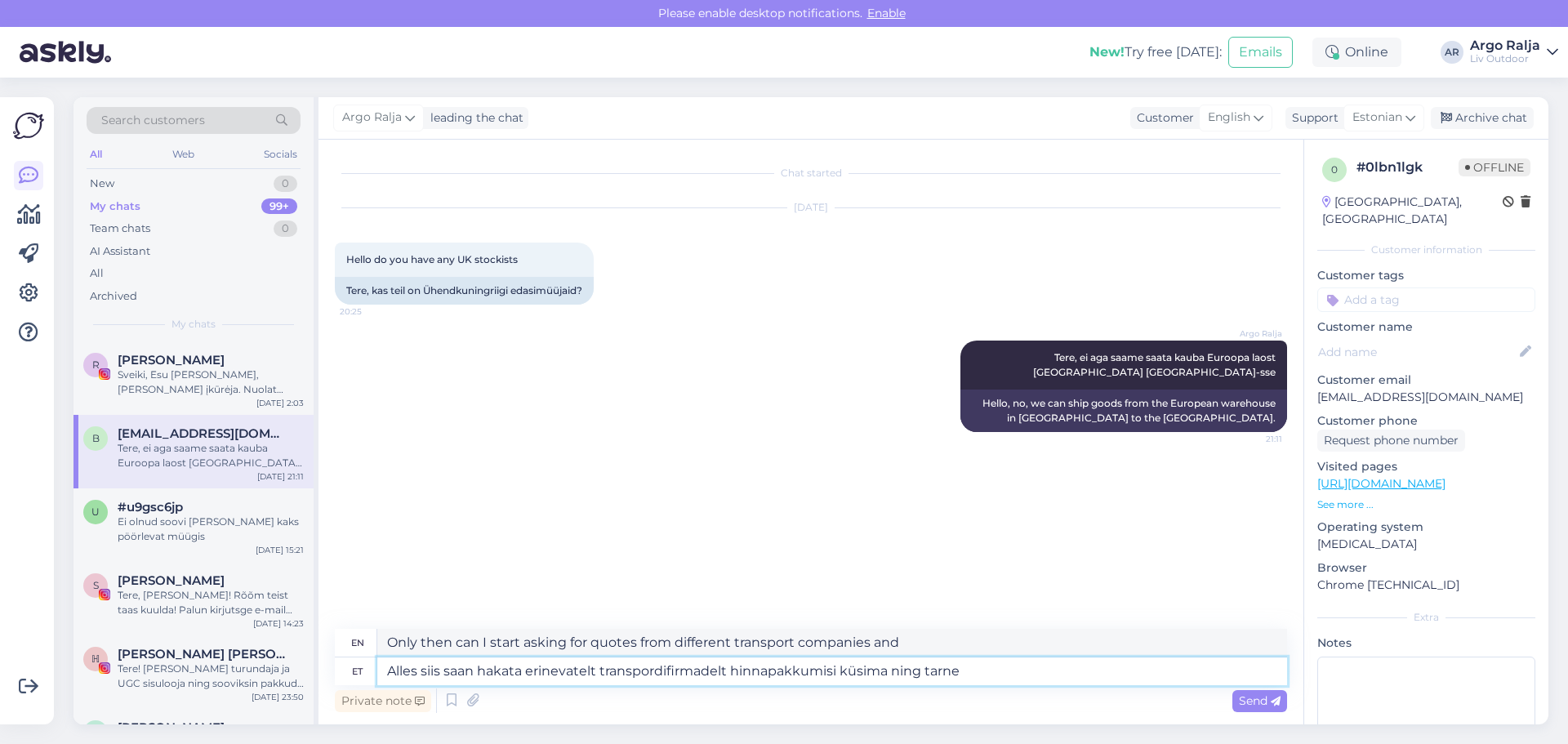
type textarea "Only then can I start asking for quotes from different transport companies and …"
type textarea "Alles siis saan hakata erinevatelt transpordifirmadelt hinnapakkumisi küsima ni…"
type textarea "Only then can I start asking for quotes from different transport companies and …"
type textarea "Alles siis saan hakata erinevatelt transpordifirmadelt hinnapakkumisi küsima ni…"
type textarea "Only then can I start asking for quotes from different transport companies and …"
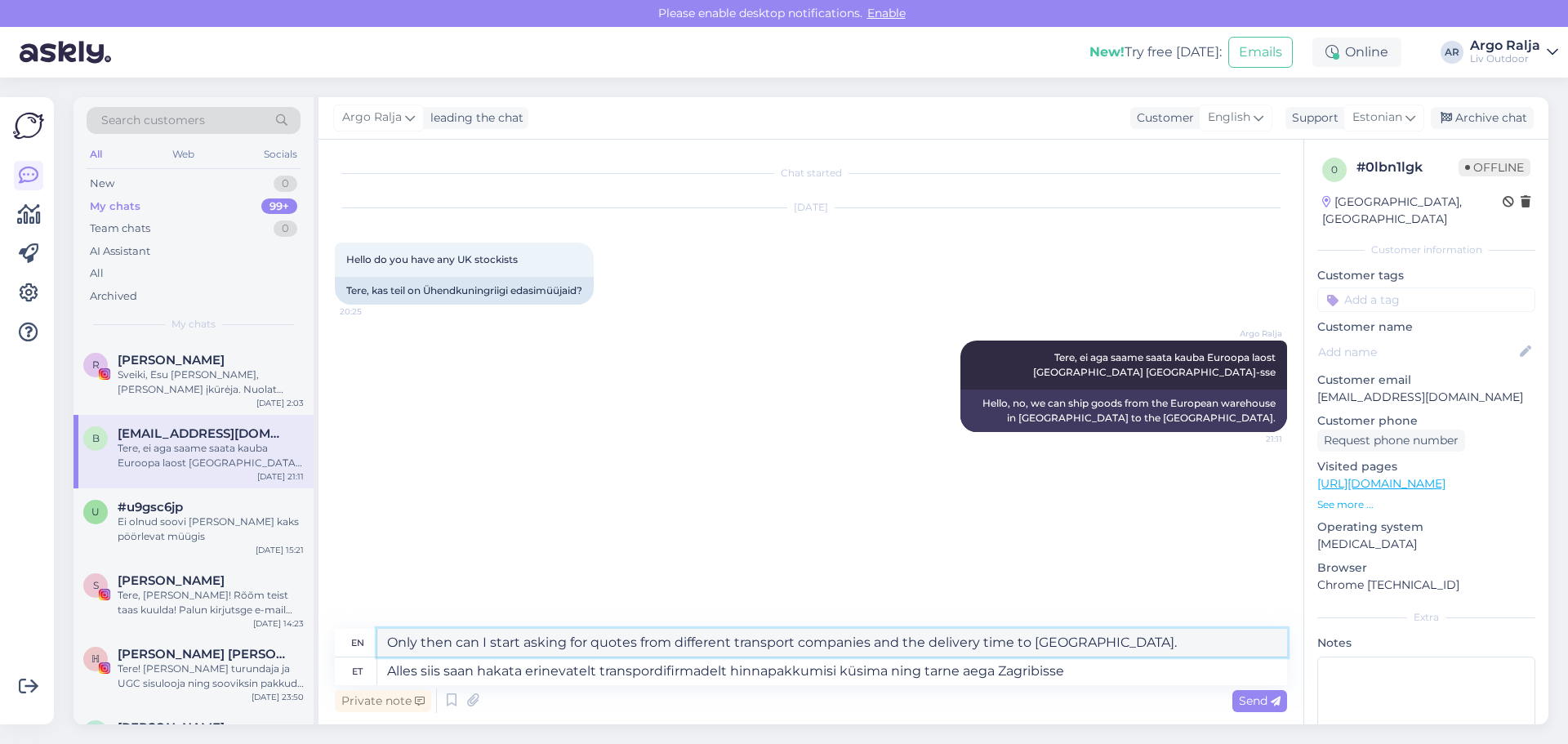
drag, startPoint x: 876, startPoint y: 641, endPoint x: 1092, endPoint y: 647, distance: 216.1
click at [1092, 647] on textarea "Only then can I start asking for quotes from different transport companies and …" at bounding box center [831, 642] width 910 height 28
drag, startPoint x: 1088, startPoint y: 667, endPoint x: 365, endPoint y: 676, distance: 723.1
click at [366, 676] on div "et Alles siis saan hakata erinevatelt transpordifirmadelt hinnapakkumisi küsima…" at bounding box center [811, 671] width 952 height 28
type textarea "Hetkel"
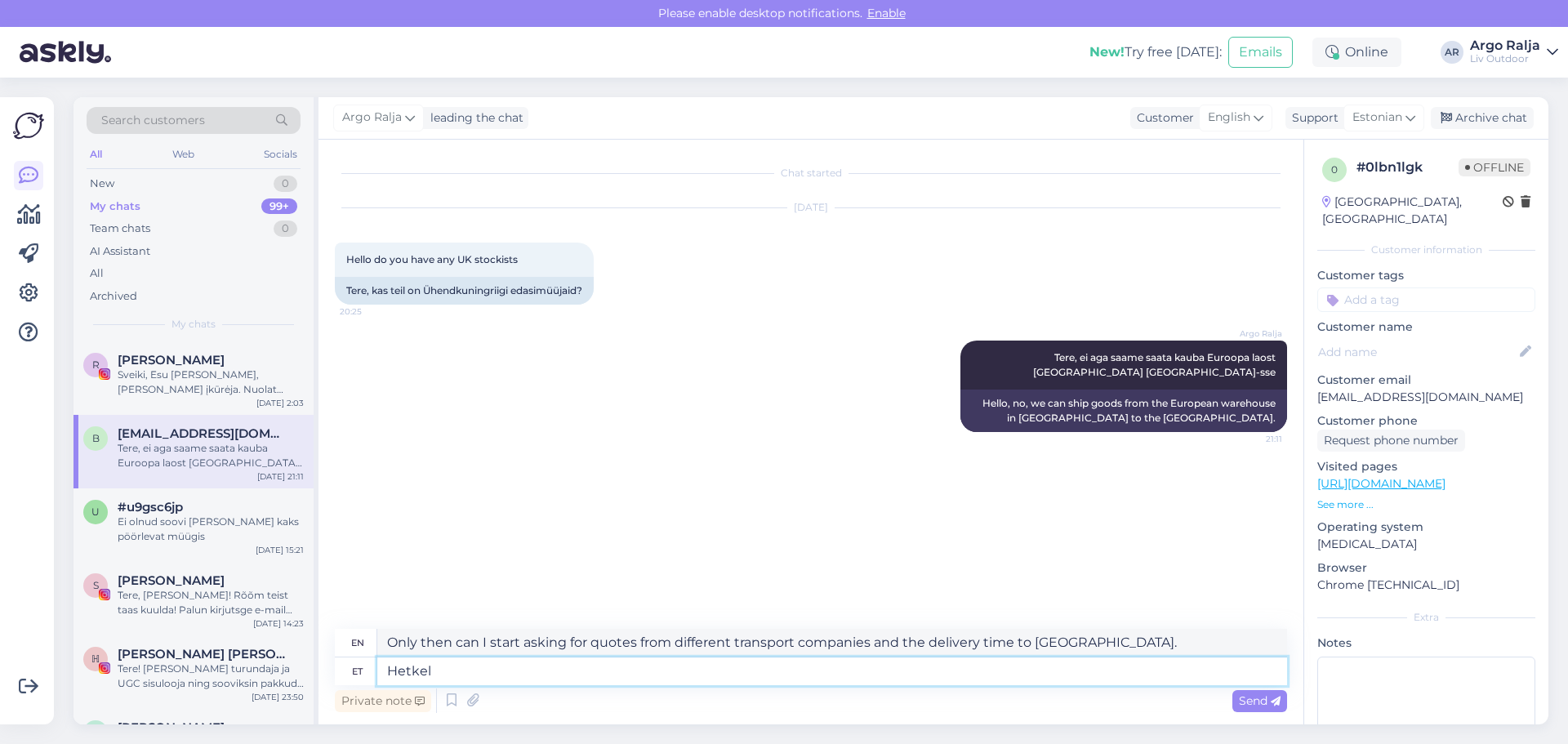
type textarea "Currently"
type textarea "Hetkel leiate"
type textarea "Currently you can find"
type textarea "Hetkel leiate pakkumise"
type textarea "You can find an offer right now."
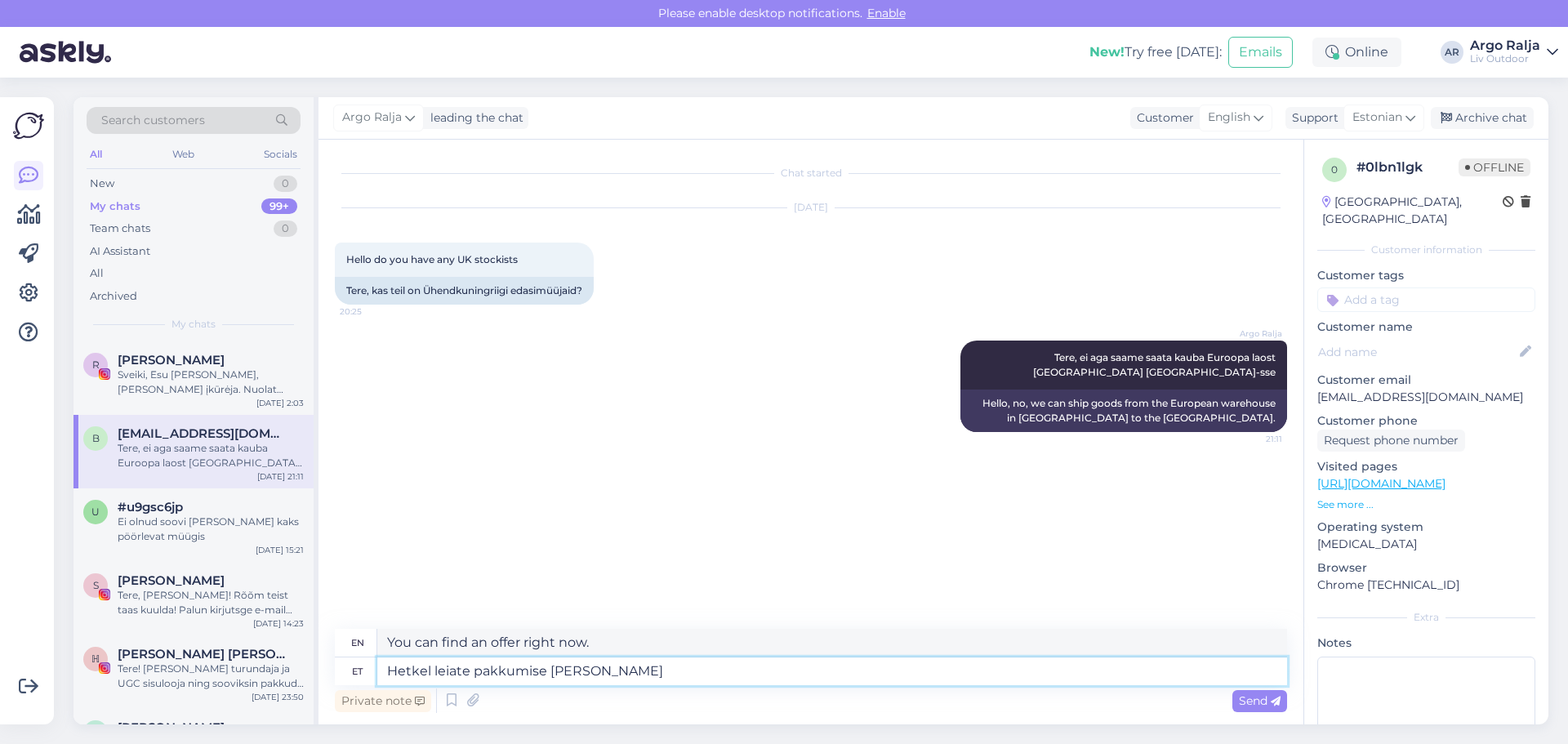
type textarea "Hetkel leiate pakkumise [PERSON_NAME]"
type textarea "Currently you can find an offer without"
type textarea "Hetkel leiate pakkumise [PERSON_NAME] transpordita"
type textarea "Currently you can find an offer without transportation"
type textarea "Hetkel leiate pakkumise [PERSON_NAME] transpordita manusest."
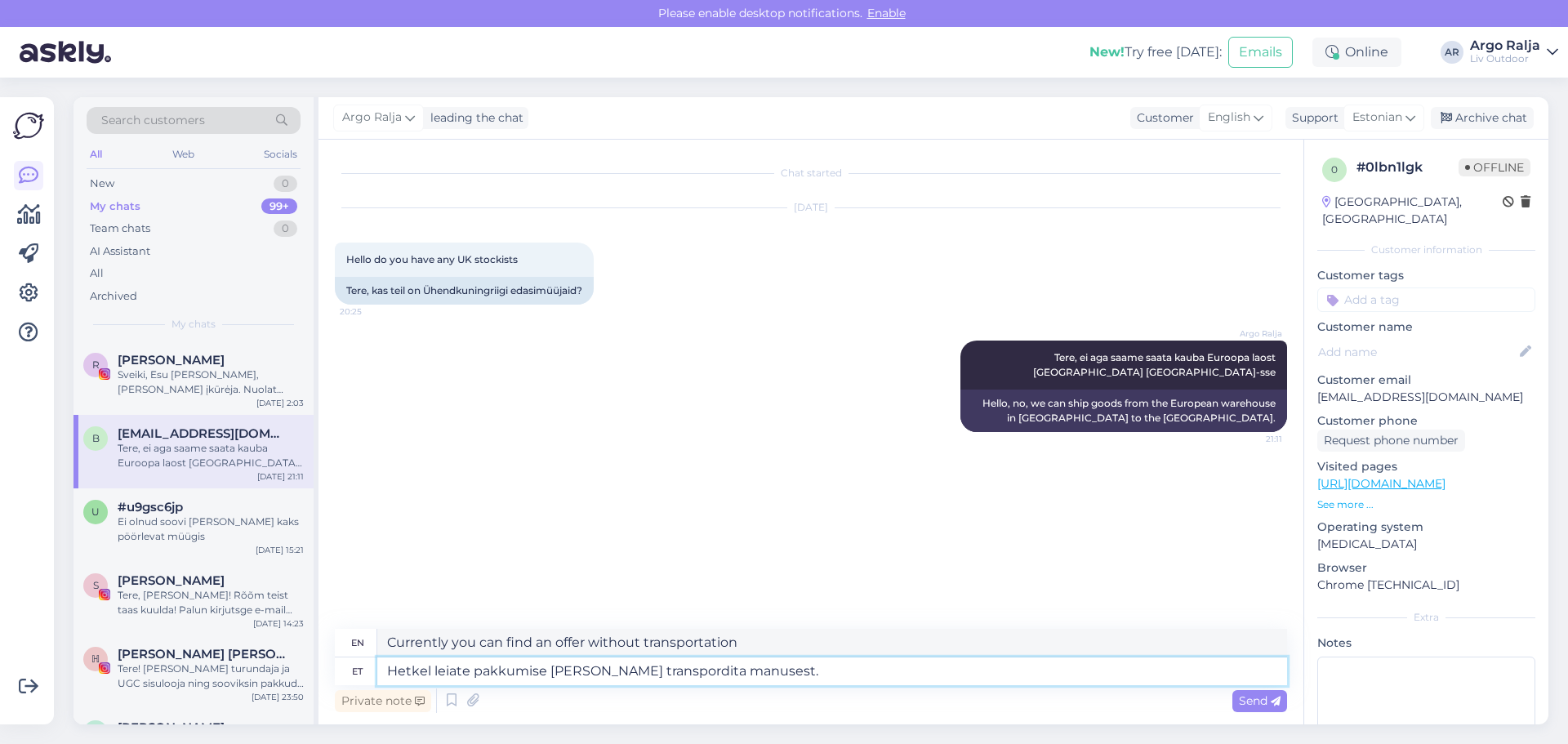
type textarea "You can currently find the offer without transportation in the attachment."
drag, startPoint x: 908, startPoint y: 649, endPoint x: 475, endPoint y: 648, distance: 433.0
click at [353, 644] on div "en You can currently find the offer without transportation in the attachment." at bounding box center [811, 643] width 952 height 29
drag, startPoint x: 807, startPoint y: 664, endPoint x: 374, endPoint y: 680, distance: 433.3
click at [374, 680] on div "et [PERSON_NAME] leiate pakkumise [PERSON_NAME] transpordita manusest." at bounding box center [811, 671] width 952 height 28
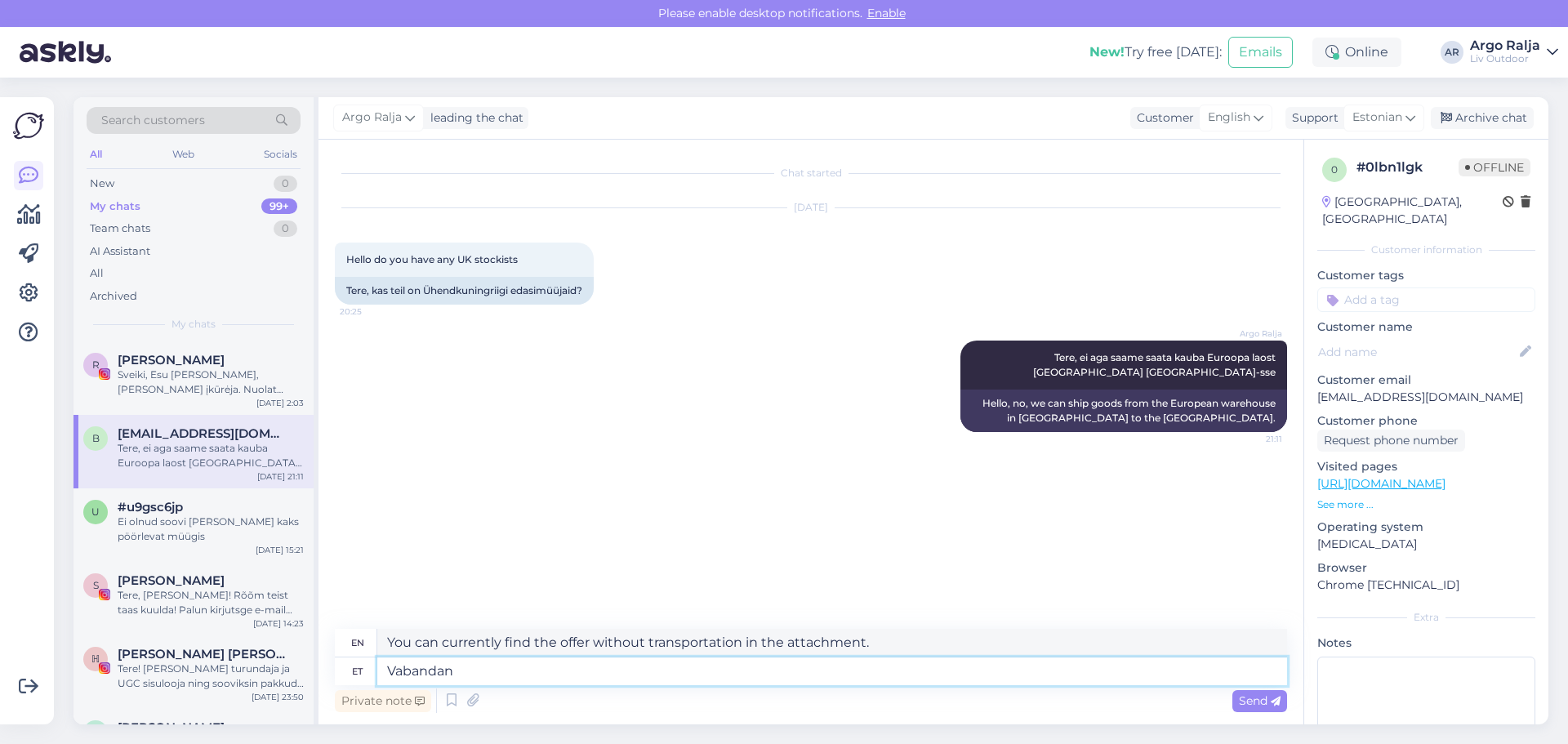
type textarea "Vabandan"
type textarea "I'm sorry."
type textarea "Vabandan hilise"
type textarea "Sorry for the delay."
type textarea "Vabandan hilise vastus"
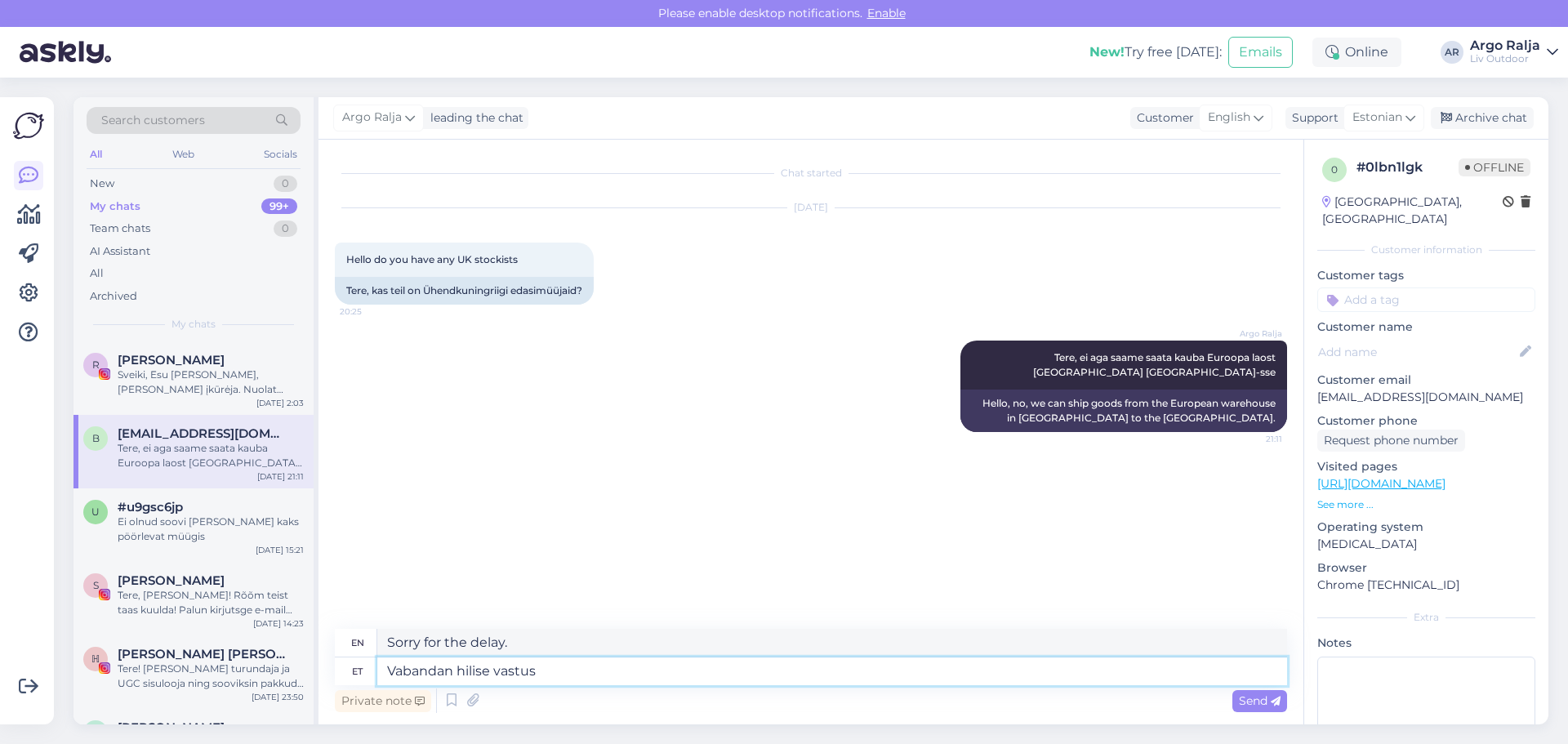
type textarea "Sorry for the late reply."
type textarea "Vabandan hilise vastuse eest!"
type textarea "Sorry for the late reply!"
drag, startPoint x: 614, startPoint y: 676, endPoint x: 373, endPoint y: 675, distance: 241.0
click at [373, 675] on div "et Vabandan hilise vastuse eest!" at bounding box center [811, 671] width 952 height 28
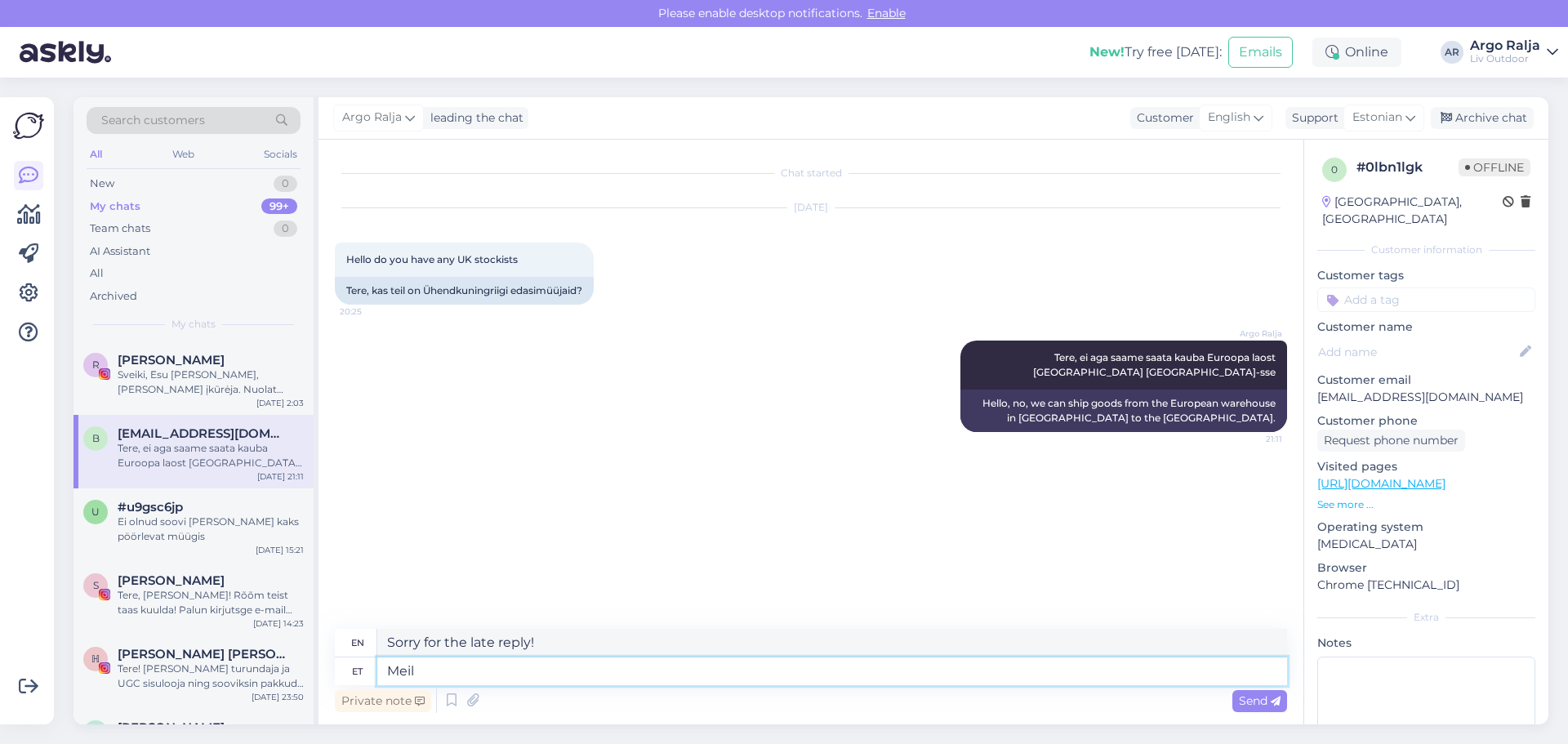
type textarea "Meil"
type textarea "We"
type textarea "Meil oli"
type textarea "We had"
type textarea "Meil oli eile"
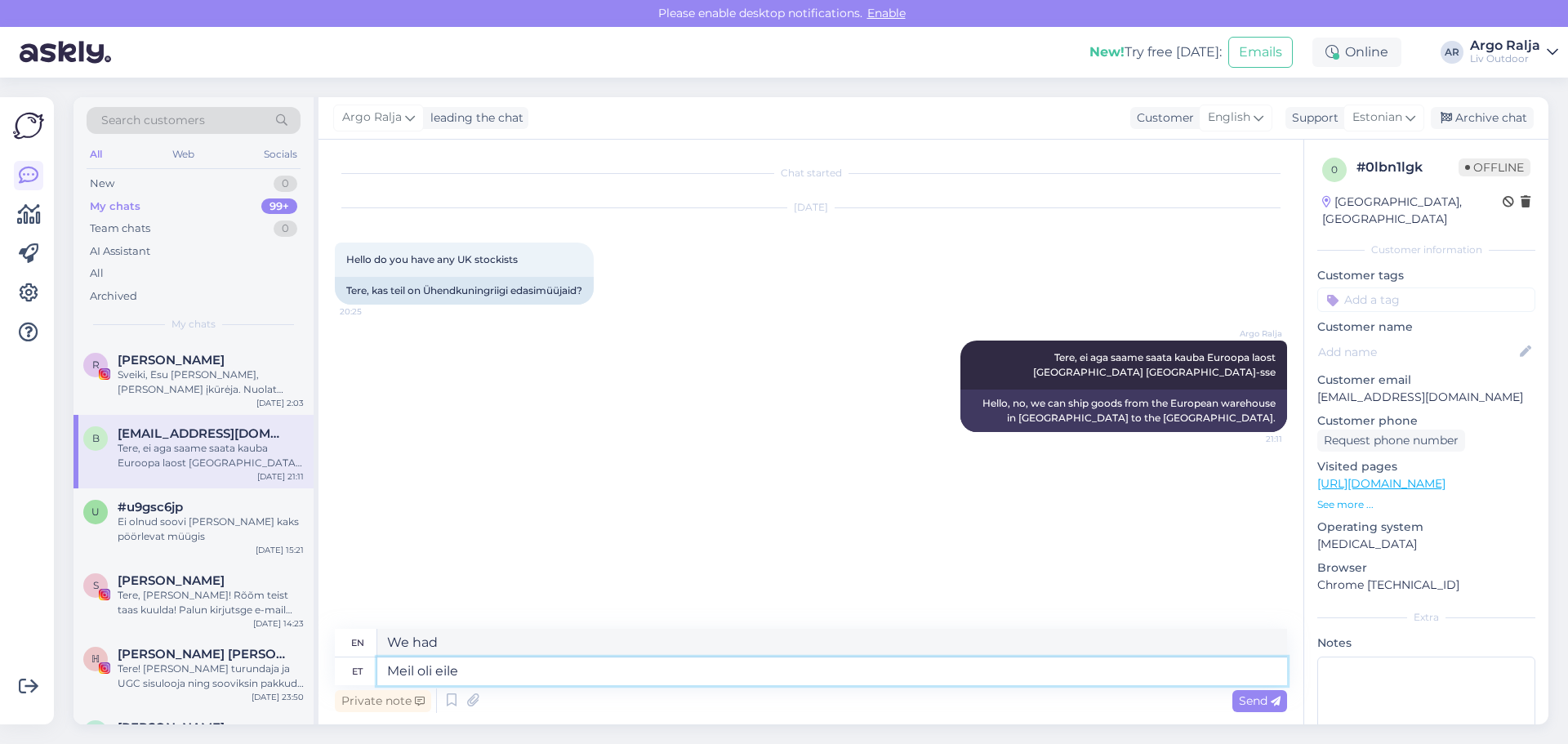
type textarea "We had [DATE]"
type textarea "Meil oli eile taasise"
type textarea "We had a reunion [DATE]."
type textarea "Meil oli eile taasiseseisvus"
type textarea "We had our independence [DATE]."
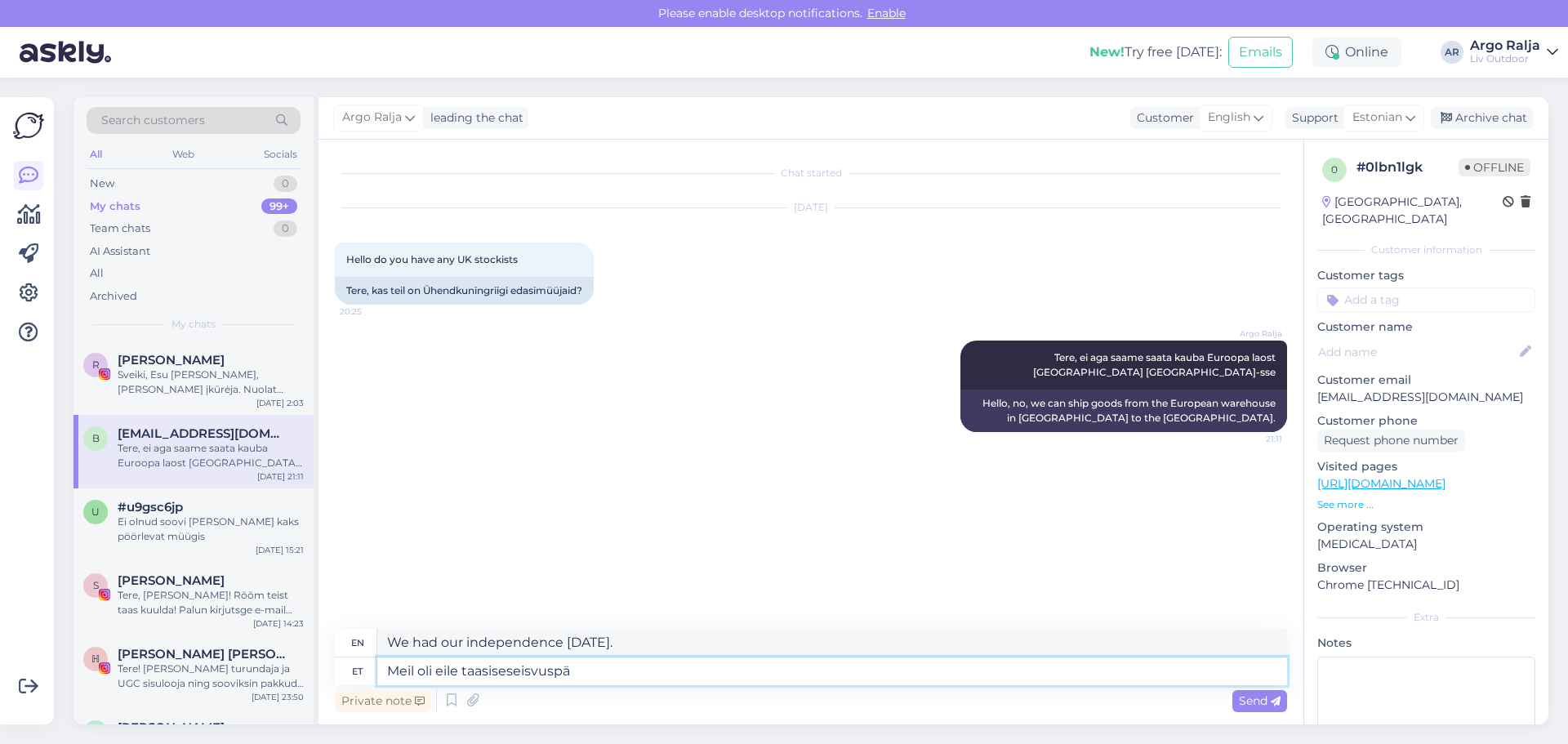
type textarea "Meil oli eile taasiseseisvuspäe"
type textarea "We had [DATE] [DATE]."
type textarea "Meil oli eile taasiseseisvuspäev,"
type textarea "We had [DATE] [DATE],"
type textarea "Meil oli eile taasiseseisvuspäev, helistasin"
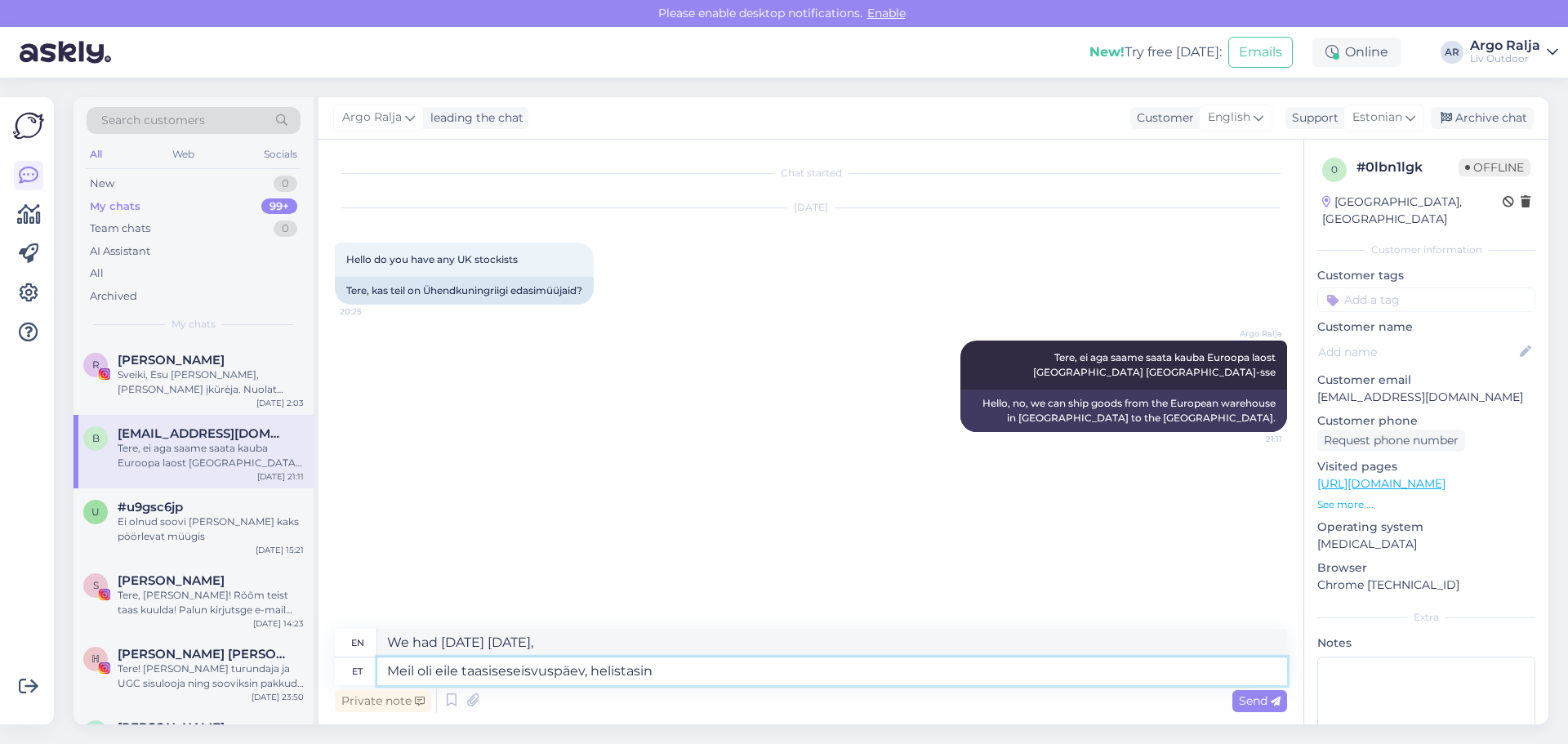
type textarea "We had [DATE] [DATE], I called"
type textarea "Meil oli eile taasiseseisvuspäev, helistasin transpordifirmale j"
type textarea "[DATE] was [DATE], I called the transport company"
type textarea "Meil oli eile taasiseseisvuspäev, helistasin transpordifirmale ja n"
type textarea "[DATE] was [DATE], I called the transport company and"
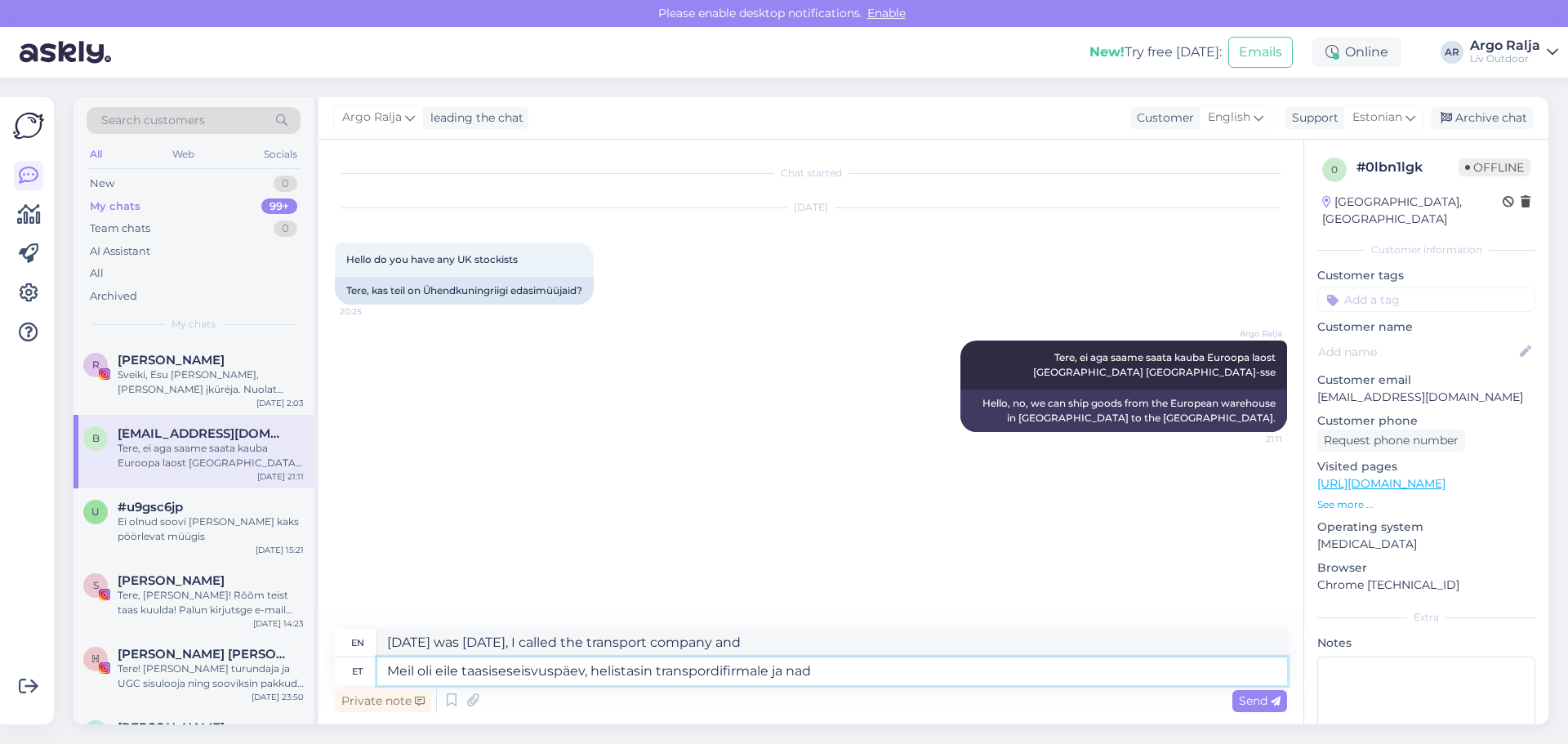
type textarea "Meil oli eile taasiseseisvuspäev, helistasin transpordifirmale ja nad"
type textarea "[DATE] was [DATE], I called the transport company and they"
type textarea "Meil oli eile taasiseseisvuspäev, helistasin transpordifirmale ja nad ütlesid"
type textarea "We had [DATE] [DATE], I called the transport company and they said"
type textarea "Meil oli eile taasiseseisvuspäev, helistasin transpordifirmale ja nad ütlesid,"
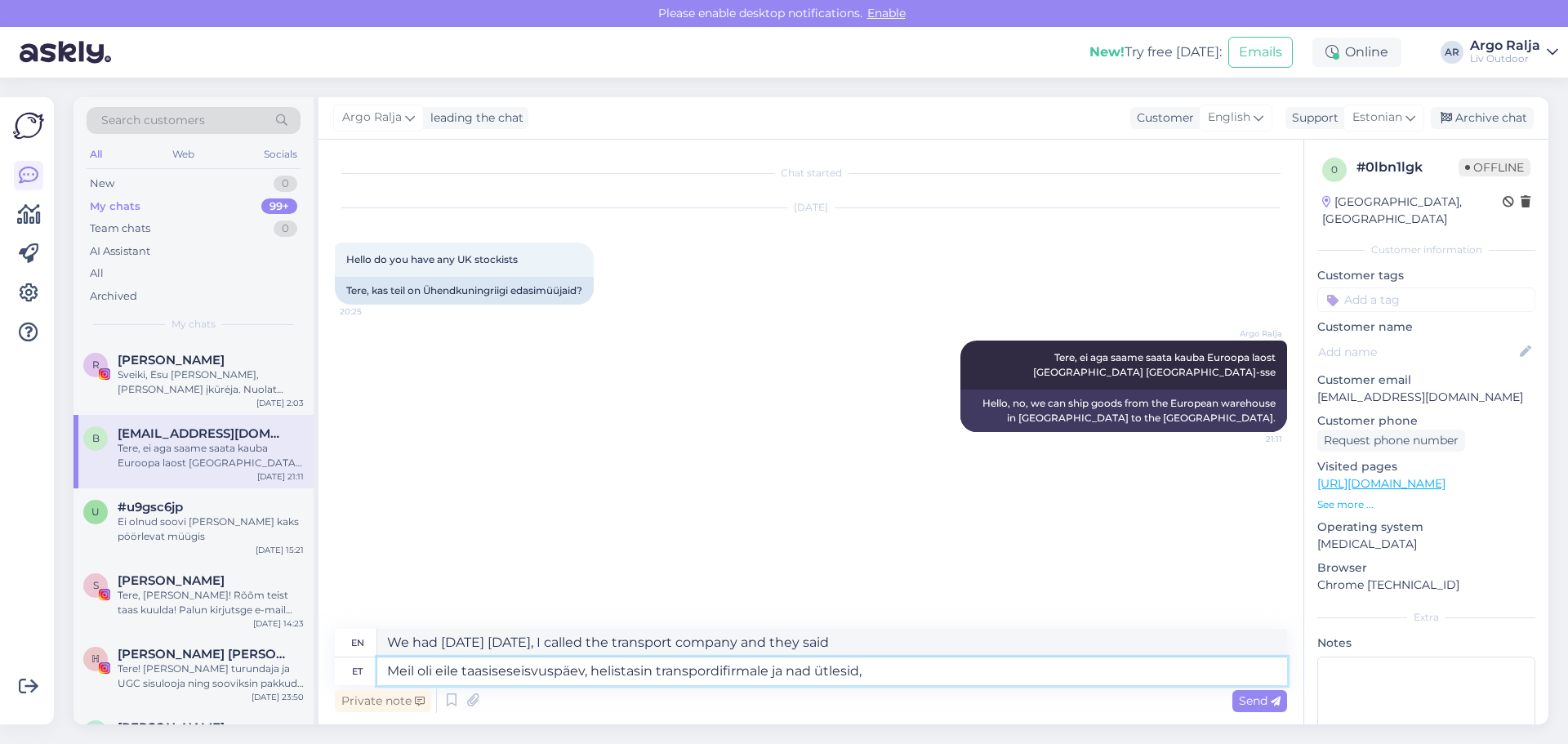
type textarea "[DATE] was [DATE], I called the transport company and they said,"
type textarea "Meil oli eile taasiseseisvuspäev, helistasin transpordifirmale ja nad ütlesid, …"
type textarea "[DATE] was [DATE], I called the transport company and they said that"
type textarea "Meil oli eile taasiseseisvuspäev, helistasin transpordifirmale ja nad ütlesid, …"
type textarea "[DATE] was [DATE], I called the transport company and they said they would"
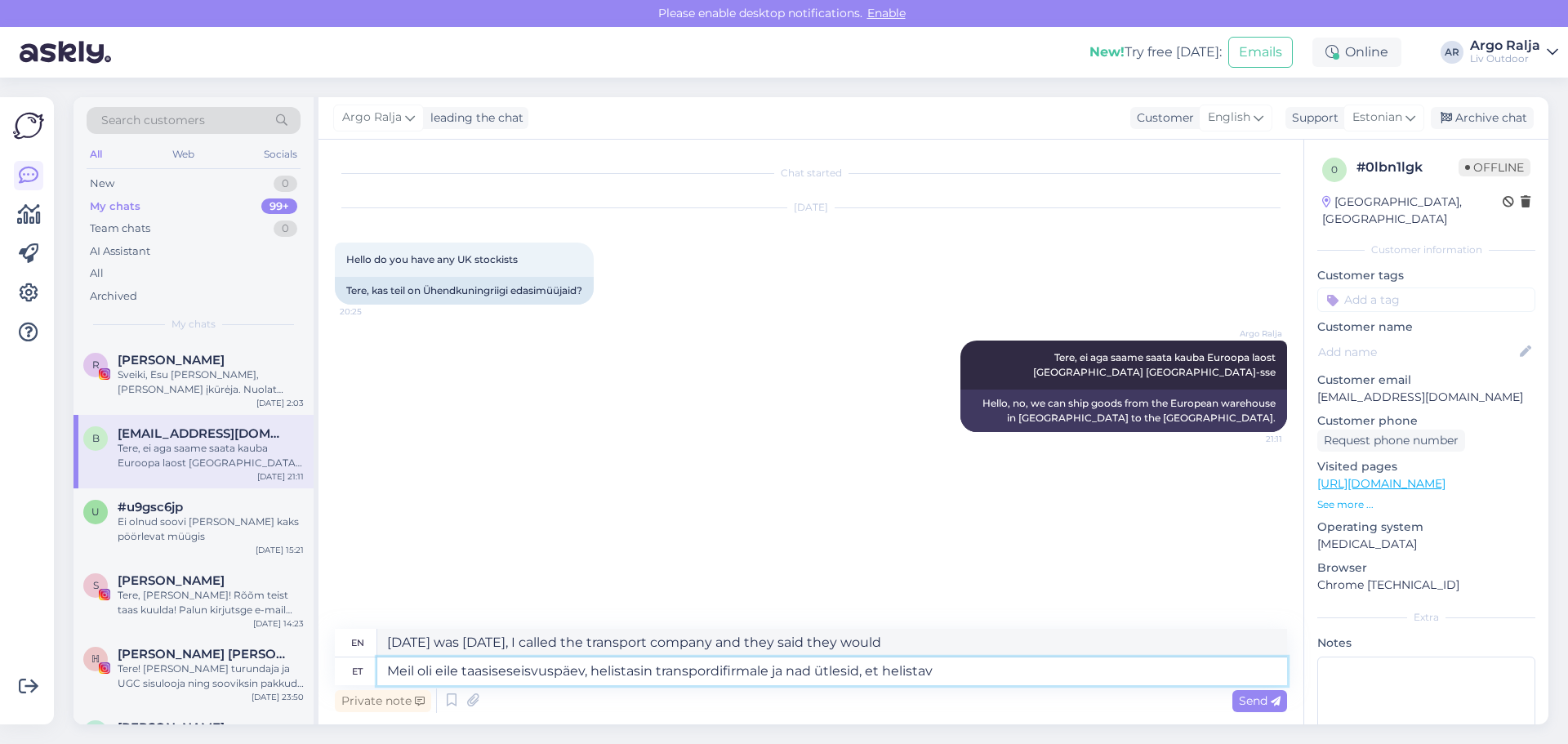
type textarea "Meil oli eile taasiseseisvuspäev, helistasin transpordifirmale ja nad ütlesid, …"
type textarea "We had [DATE] [DATE], I called the transport company and they said to call"
type textarea "Meil oli eile taasiseseisvuspäev, helistasin transpordifirmale ja nad ütlesid, …"
type textarea "We had [DATE] [DATE], I called the transport company and they said they would c…"
type textarea "Meil oli eile taasiseseisvuspäev, helistasin transpordifirmale ja nad ütlesid, …"
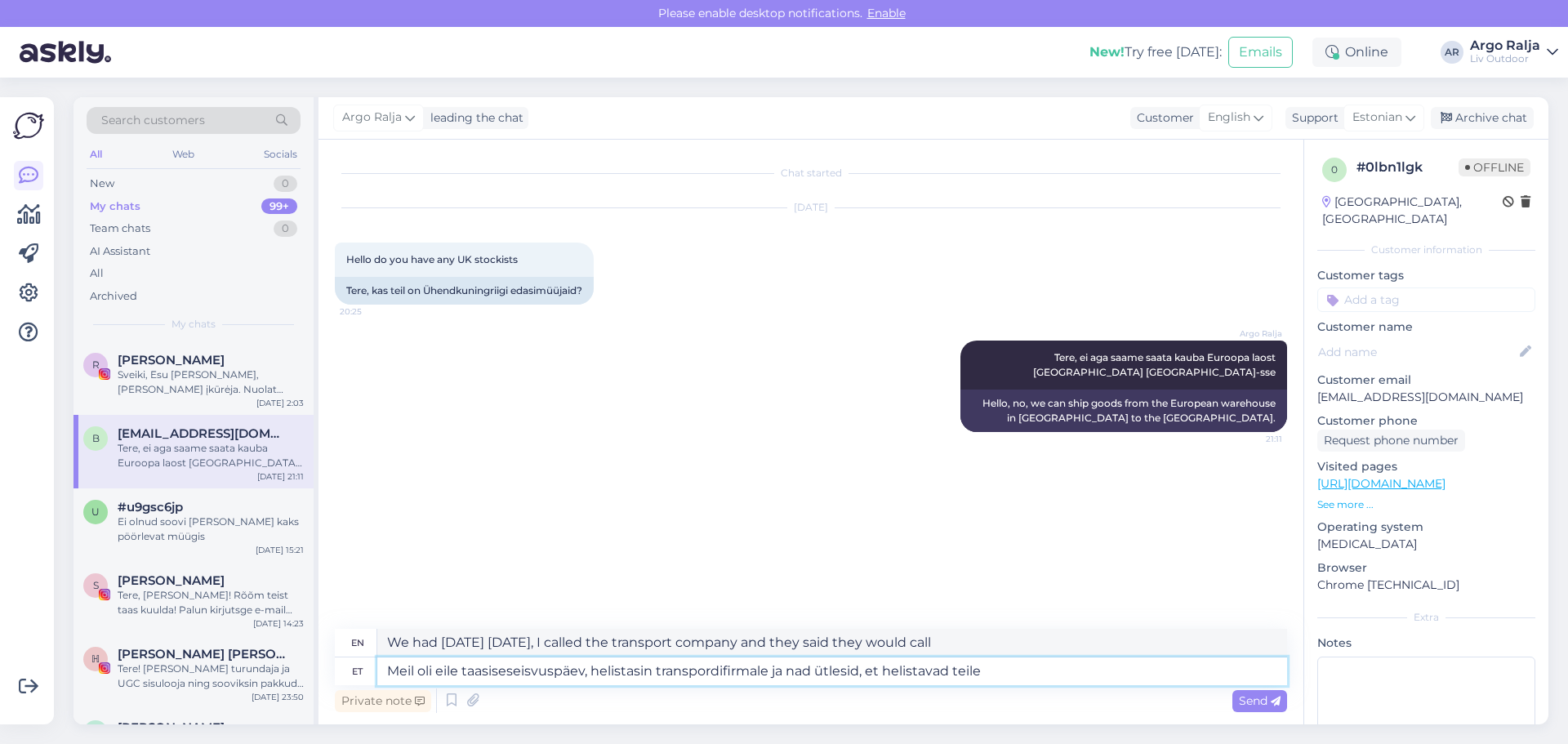
type textarea "We had [DATE] [DATE], I called the transport company and they said they would c…"
type textarea "Meil oli eile taasiseseisvuspäev, helistasin transpordifirmale ja nad ütlesid, …"
type textarea "We had [DATE] [DATE], I called the transport company and they said they would c…"
type textarea "Meil oli eile taasiseseisvuspäev, helistasin transpordifirmale ja nad ütlesid, …"
type textarea "We had [DATE] [DATE], I called the transport company and they said they would c…"
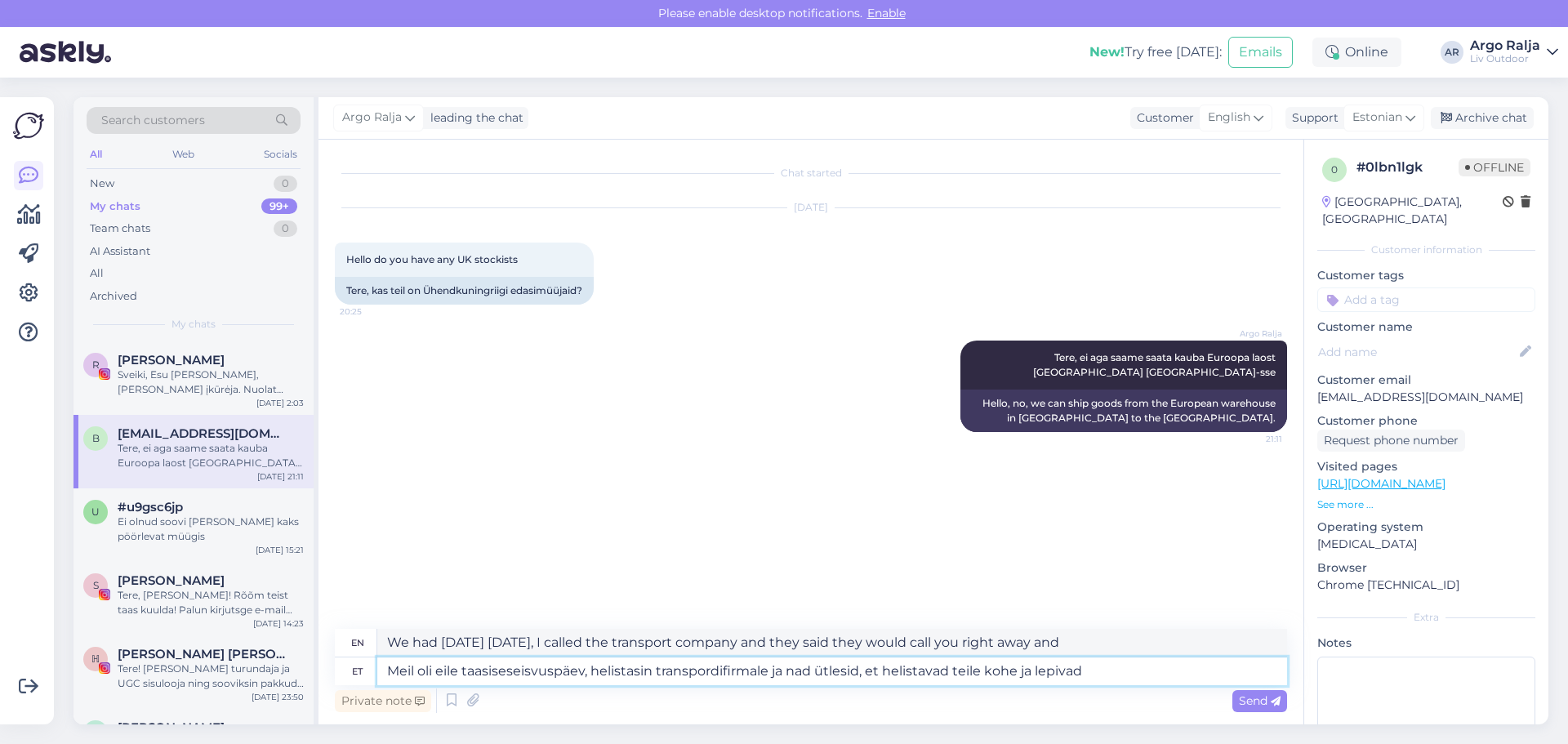
type textarea "Meil oli eile taasiseseisvuspäev, helistasin transpordifirmale ja nad ütlesid, …"
type textarea "We had [DATE] [DATE], I called the transport company and they said they would c…"
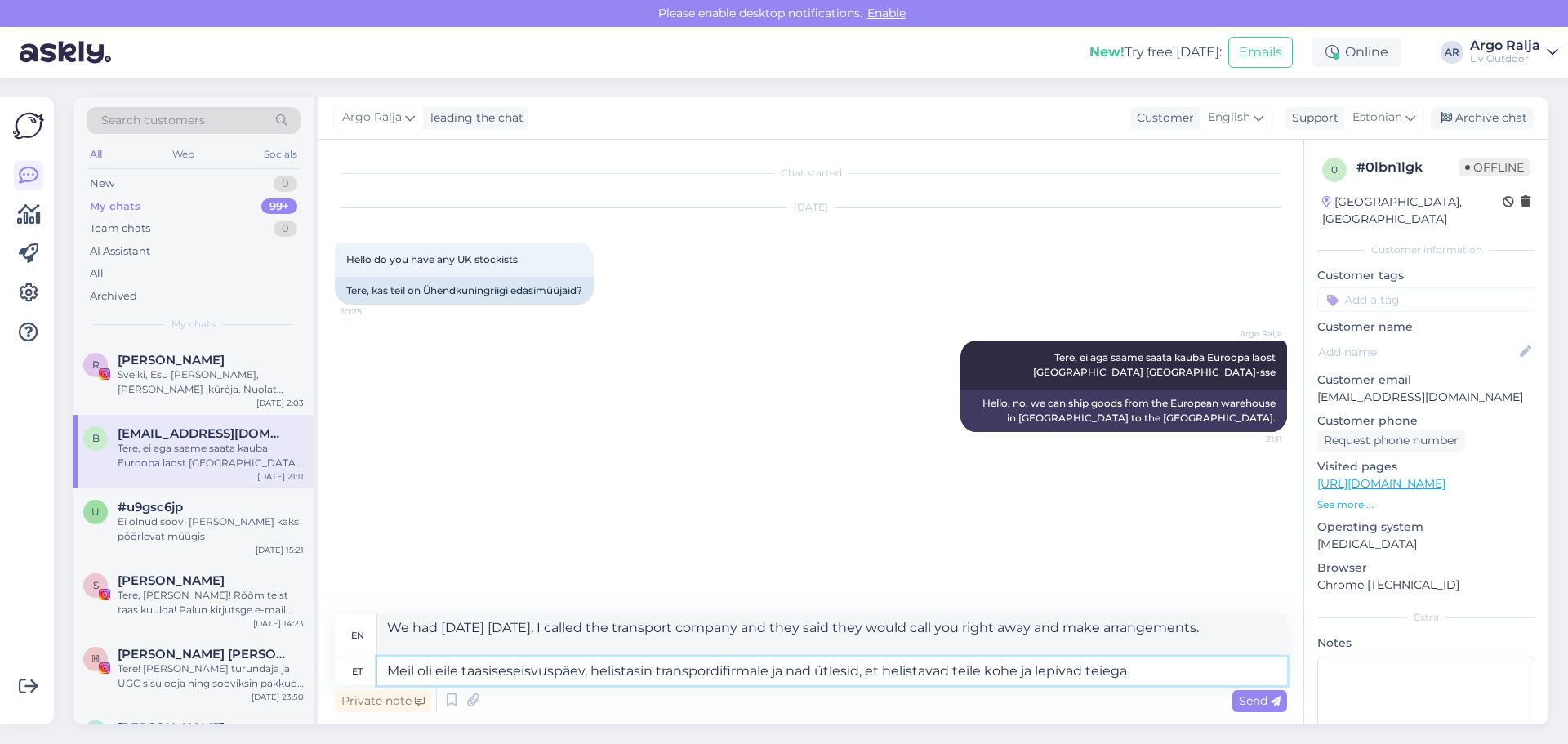
type textarea "Meil oli eile taasiseseisvuspäev, helistasin transpordifirmale ja nad ütlesid, …"
type textarea "We had [DATE] [DATE], I called the transport company and they said they would c…"
type textarea "Meil oli eile taasiseseisvuspäev, helistasin transpordifirmale ja nad ütlesid, …"
type textarea "We had [DATE] [DATE], I called the transport company and they said they would c…"
type textarea "Meil oli eile taasiseseisvuspäev, helistasin transpordifirmale ja nad ütlesid, …"
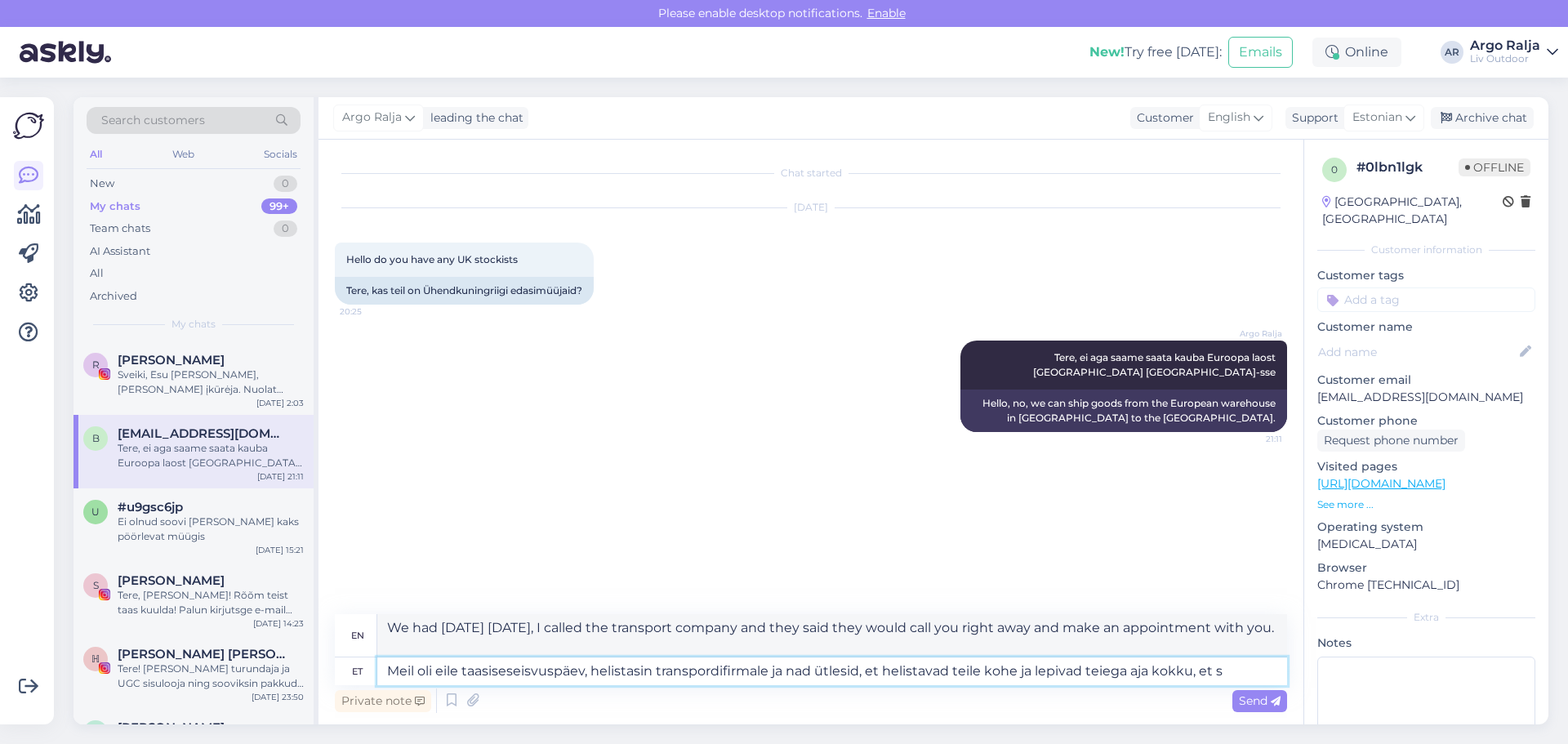
type textarea "We had [DATE] [DATE], I called the transport company and they said they would c…"
type textarea "Meil oli eile taasiseseisvuspäev, helistasin transpordifirmale ja nad ütlesid, …"
type textarea "[DATE] was [DATE], I called the transport company and they said they would call…"
type textarea "Meil oli eile taasiseseisvuspäev, helistasin transpordifirmale ja nad ütlesid, …"
type textarea "We had [DATE] [DATE], I called the transport company and they said they would c…"
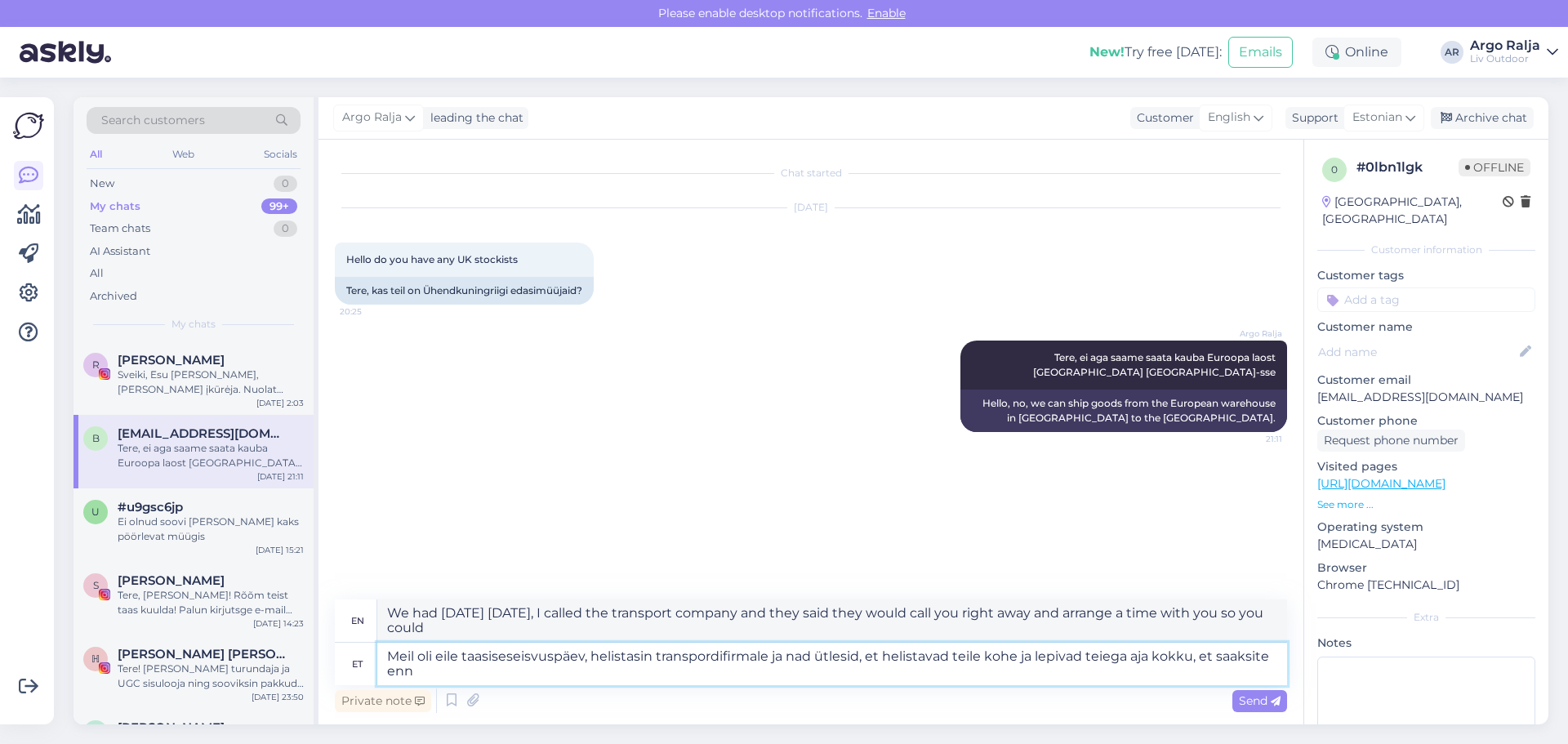
type textarea "Meil oli eile taasiseseisvuspäev, helistasin transpordifirmale ja nad ütlesid, …"
type textarea "We had [DATE] [DATE], I called the transport company and they said they would c…"
type textarea "Meil oli eile taasiseseisvuspäev, helistasin transpordifirmale ja nad ütlesid, …"
type textarea "We had [DATE] [DATE], I called the transport company and they said they would c…"
type textarea "Meil oli eile taasiseseisvuspäev, helistasin transpordifirmale ja nad ütlesid, …"
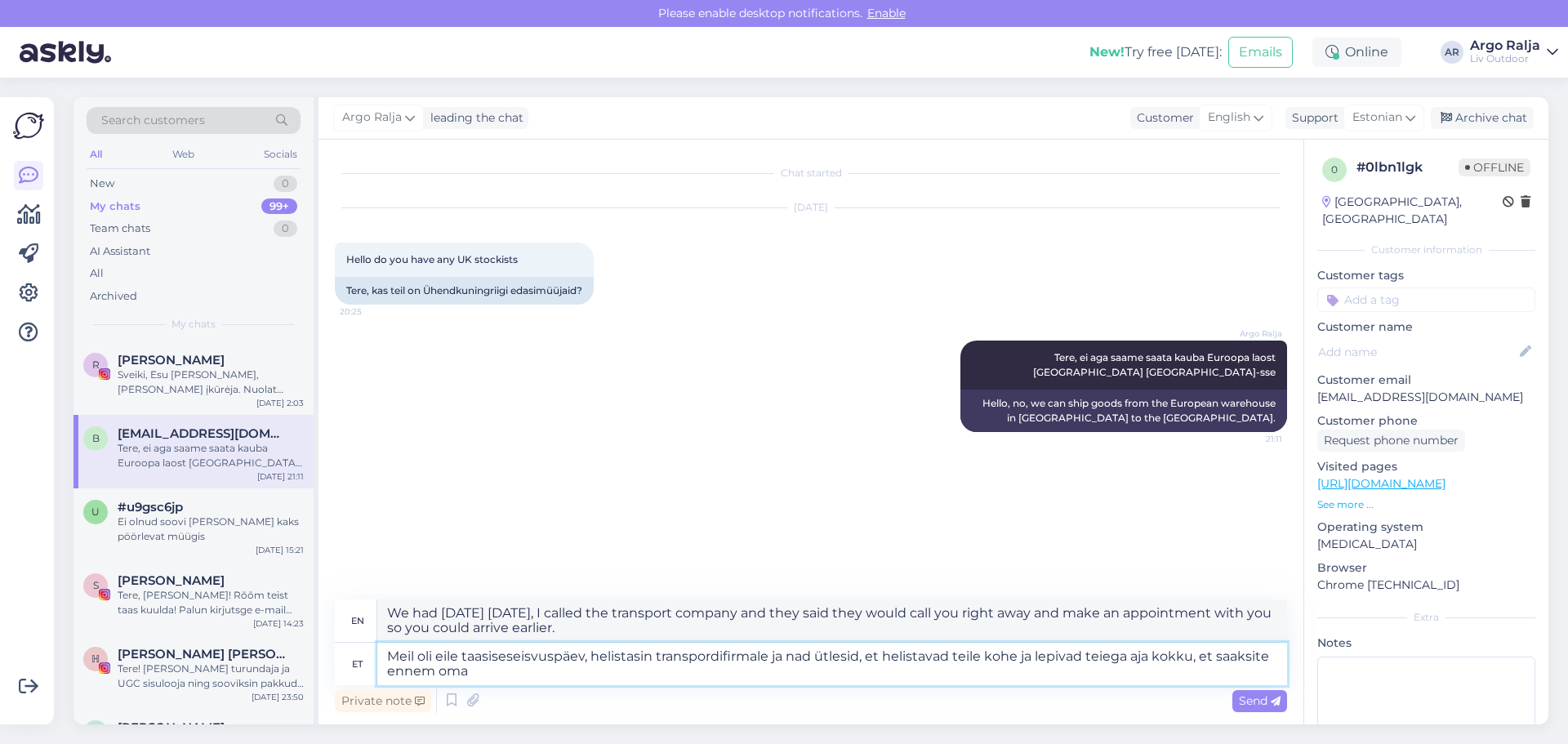
type textarea "[DATE] was [DATE], I called the transportation company and they said they would…"
type textarea "Meil oli eile taasiseseisvuspäev, helistasin transpordifirmale ja nad ütlesid, …"
type textarea "We had [DATE] [DATE], I called the transport company and they said they would c…"
type textarea "Meil oli eile taasiseseisvuspäev, helistasin transpordifirmale ja nad ütlesid, …"
type textarea "We had [DATE] [DATE], I called the transportation company and they said they wo…"
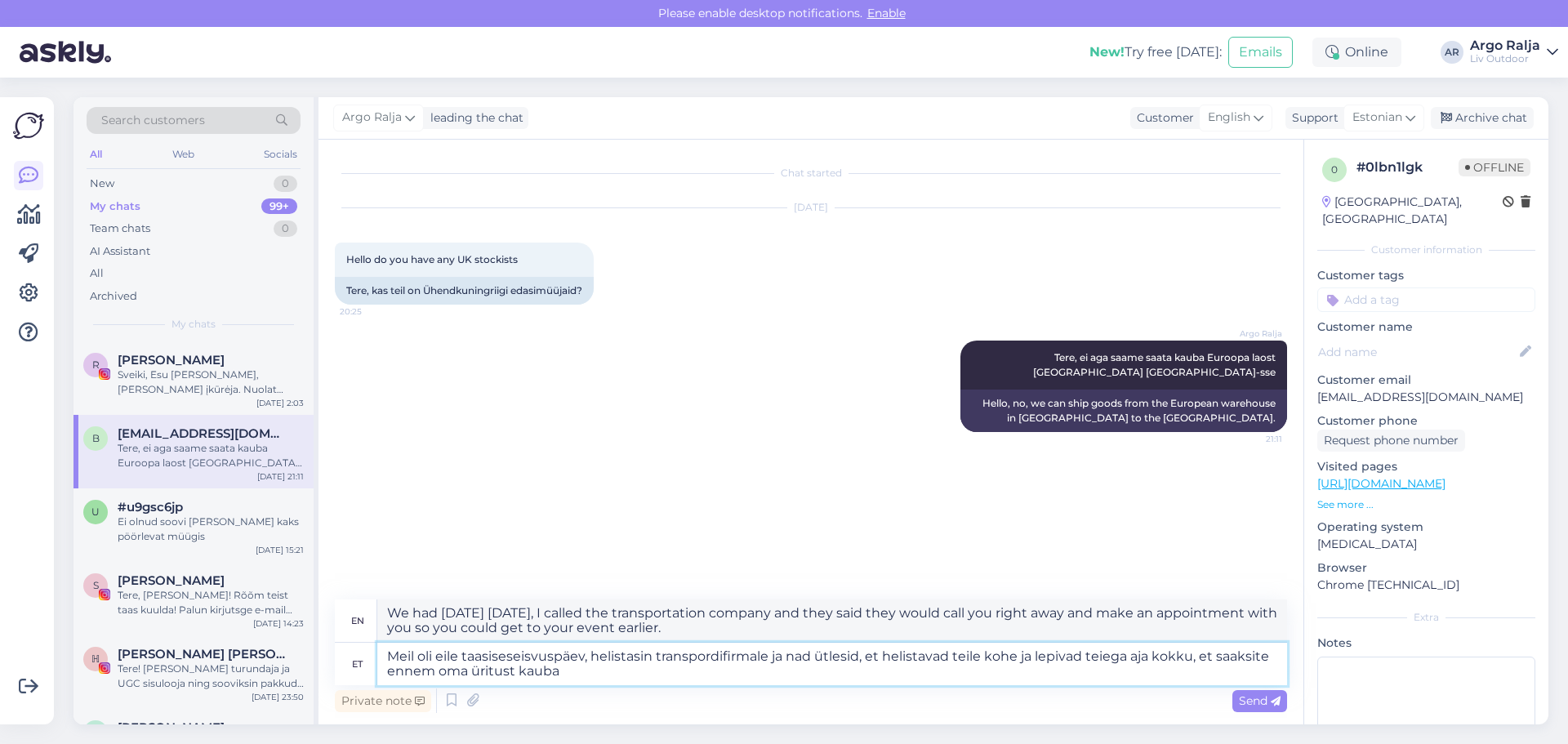
type textarea "Meil oli eile taasiseseisvuspäev, helistasin transpordifirmale ja nad ütlesid, …"
drag, startPoint x: 386, startPoint y: 611, endPoint x: 768, endPoint y: 629, distance: 382.4
click at [768, 629] on textarea "[DATE] was [DATE], I called the shipping company and they said they would call …" at bounding box center [831, 620] width 910 height 42
